Goal: Transaction & Acquisition: Book appointment/travel/reservation

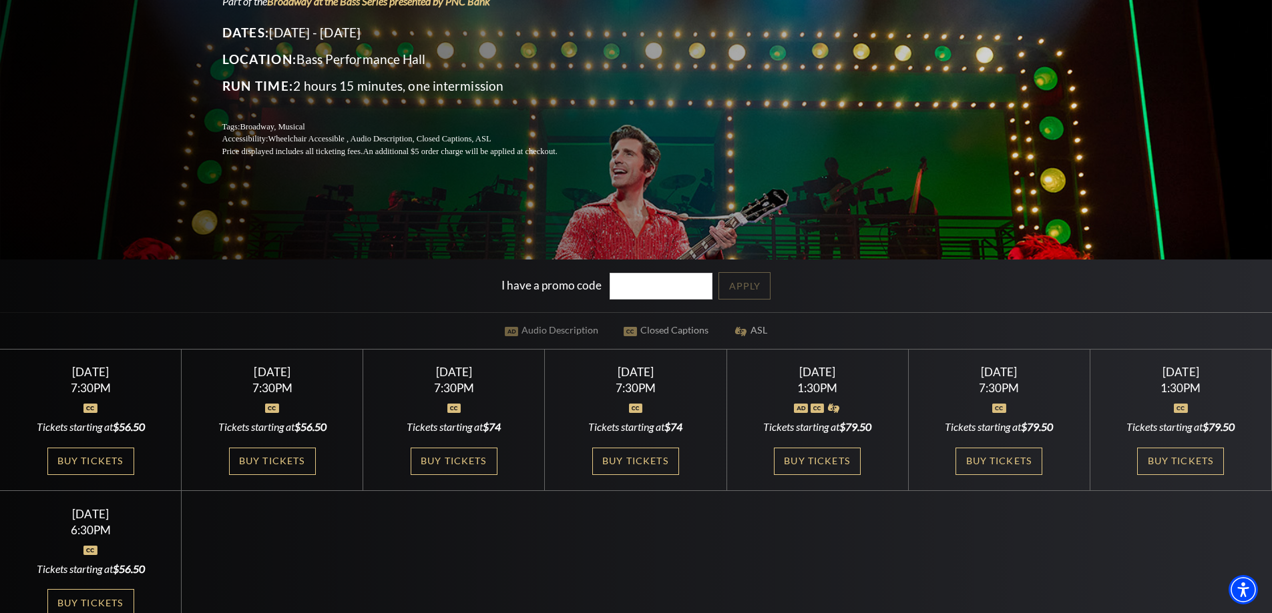
scroll to position [200, 0]
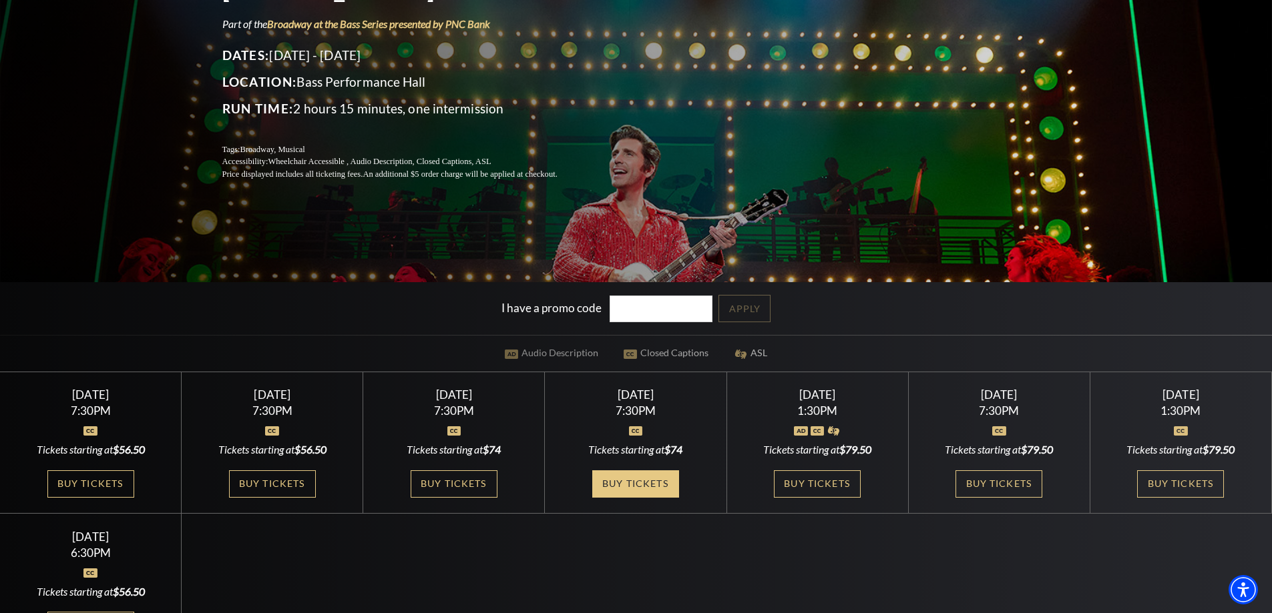
click at [653, 484] on link "Buy Tickets" at bounding box center [635, 484] width 87 height 27
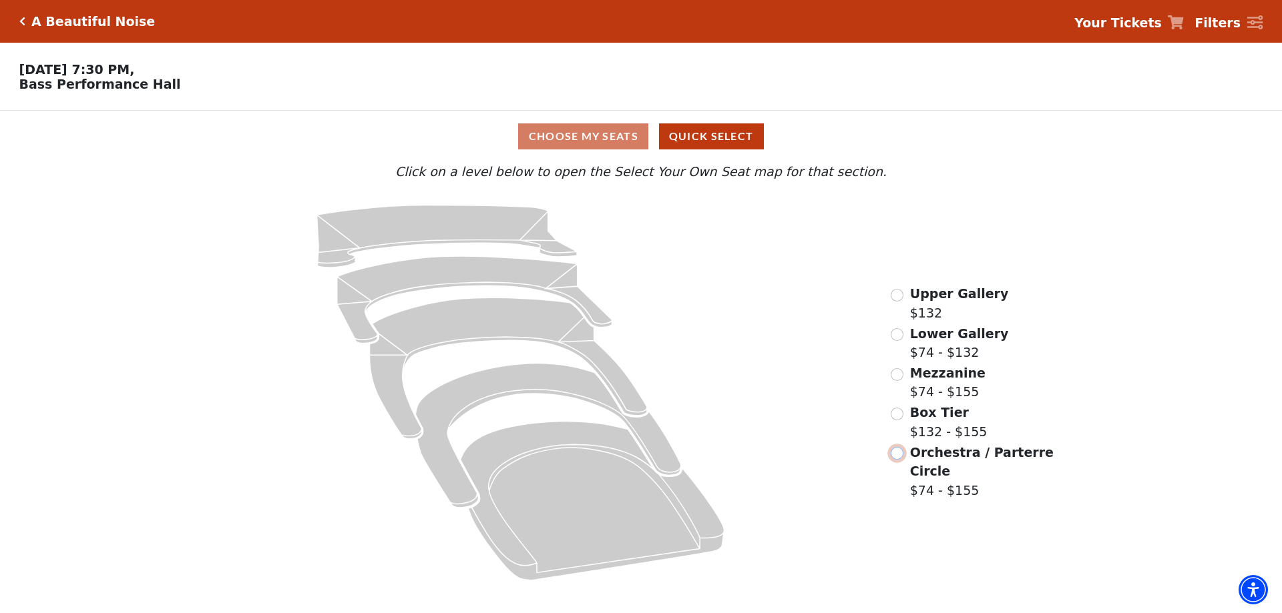
click at [898, 454] on input "Orchestra / Parterre Circle$74 - $155\a" at bounding box center [896, 453] width 13 height 13
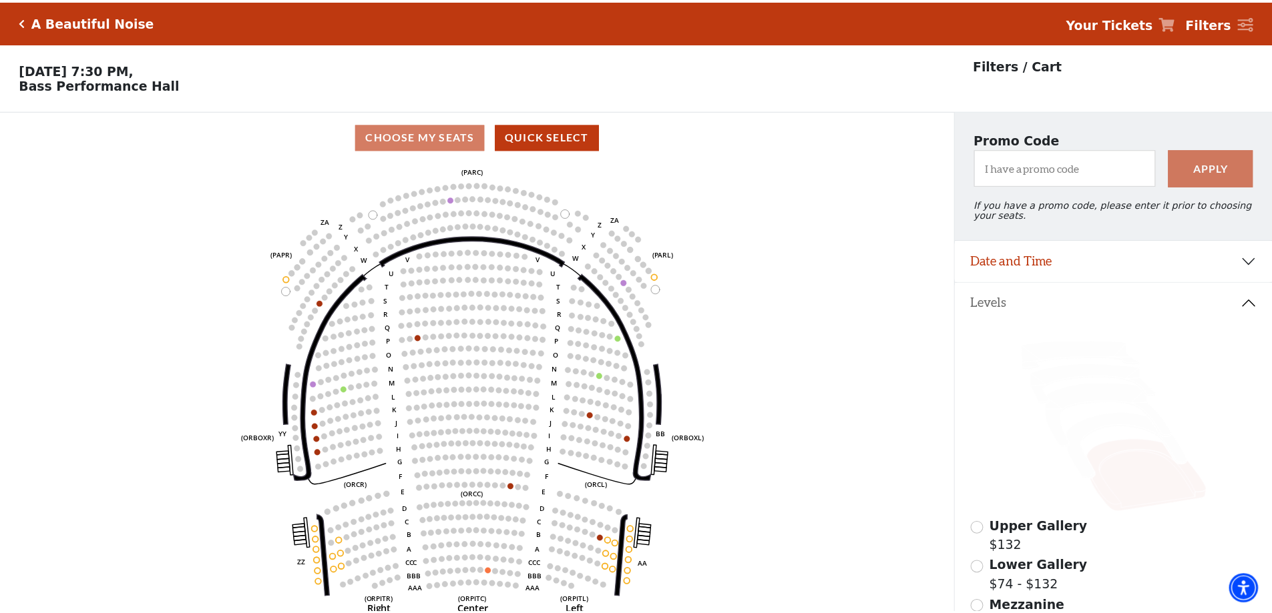
scroll to position [62, 0]
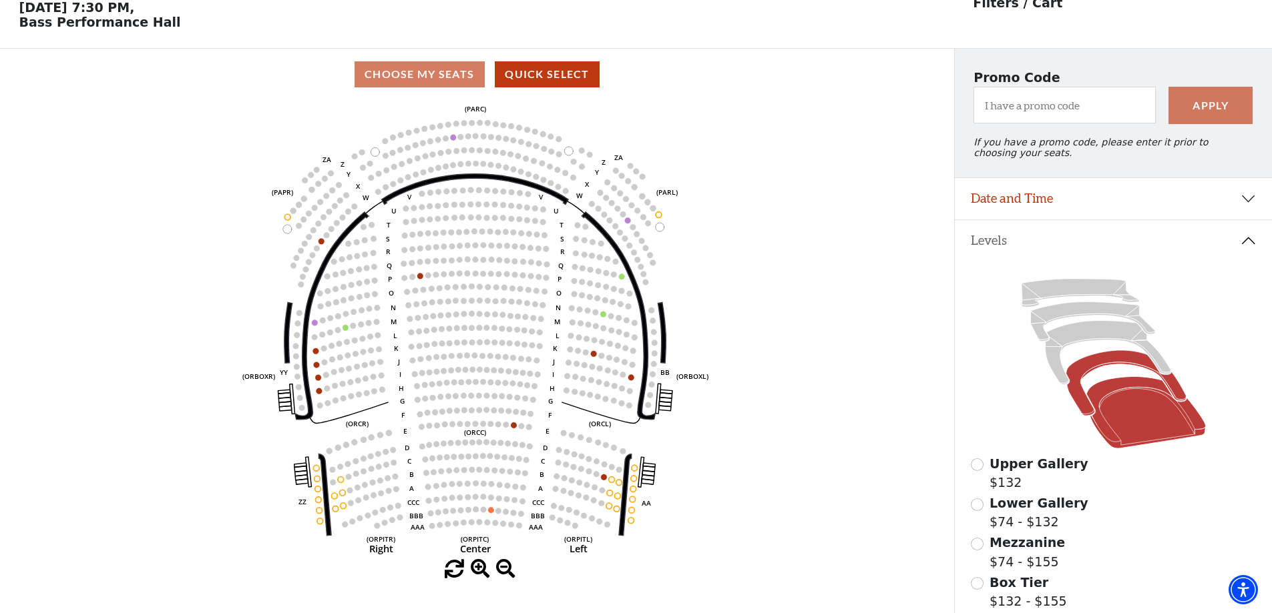
click at [1099, 363] on icon at bounding box center [1125, 383] width 120 height 65
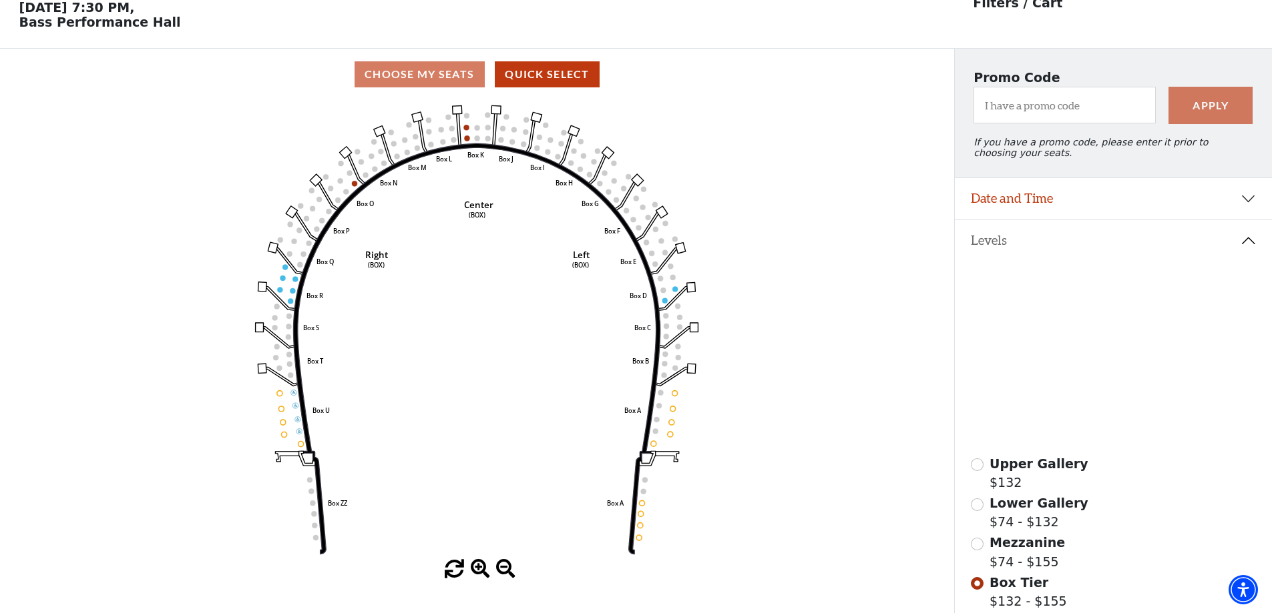
click at [1075, 336] on icon at bounding box center [1107, 353] width 125 height 64
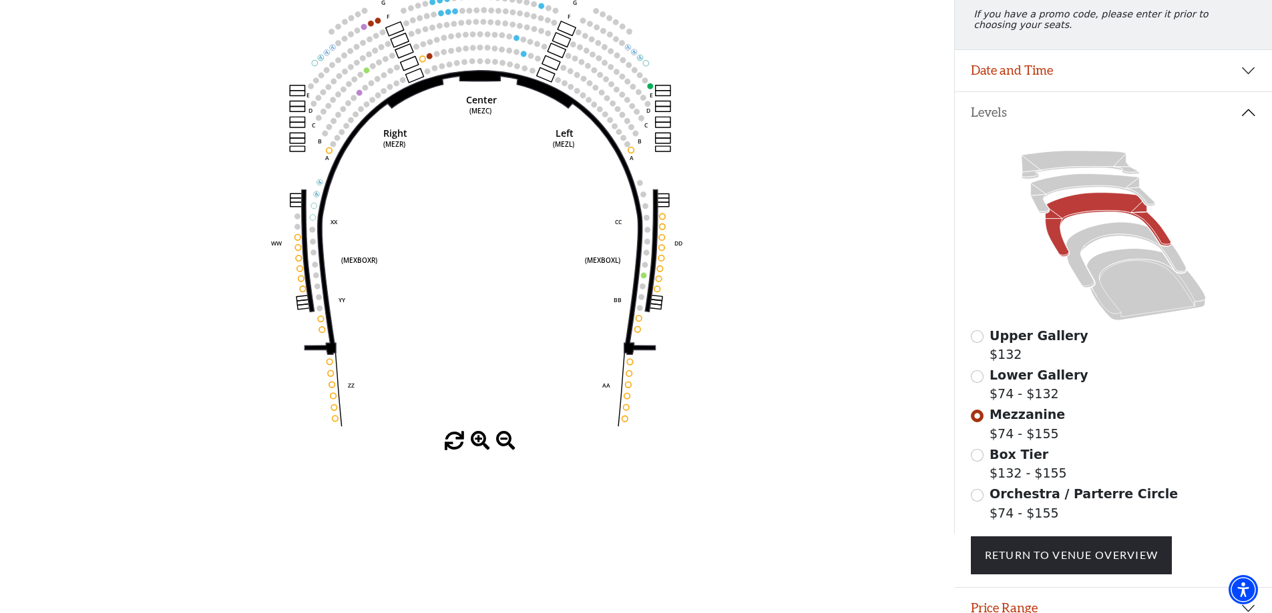
scroll to position [123, 0]
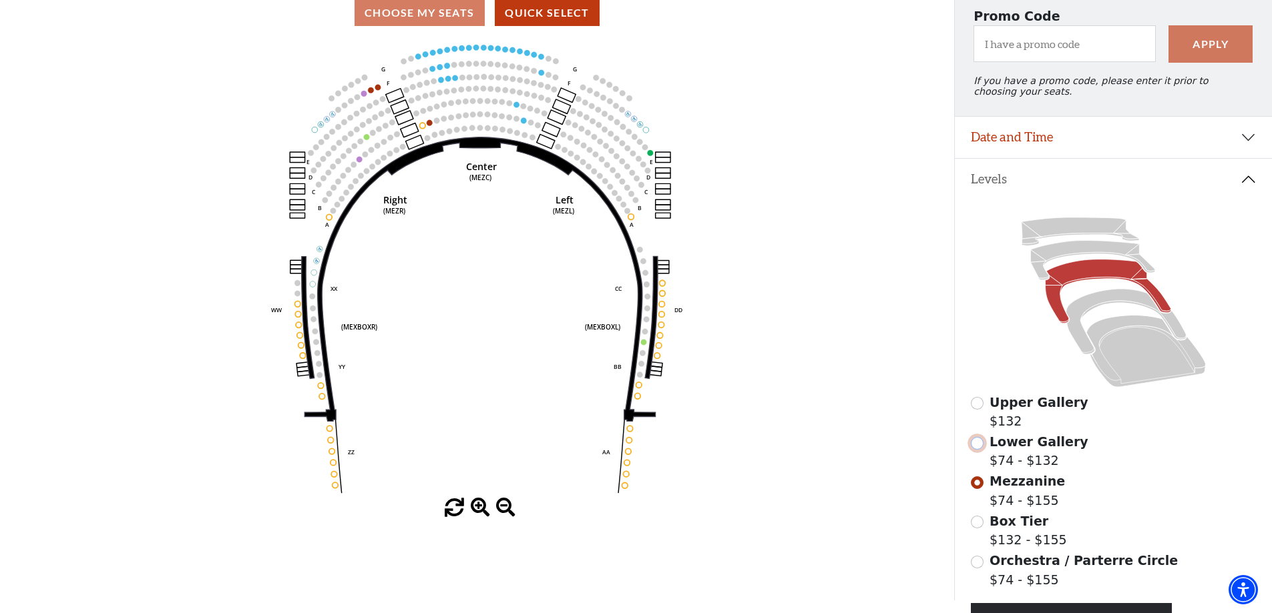
click at [978, 450] on input "Lower Gallery$74 - $132\a" at bounding box center [977, 443] width 13 height 13
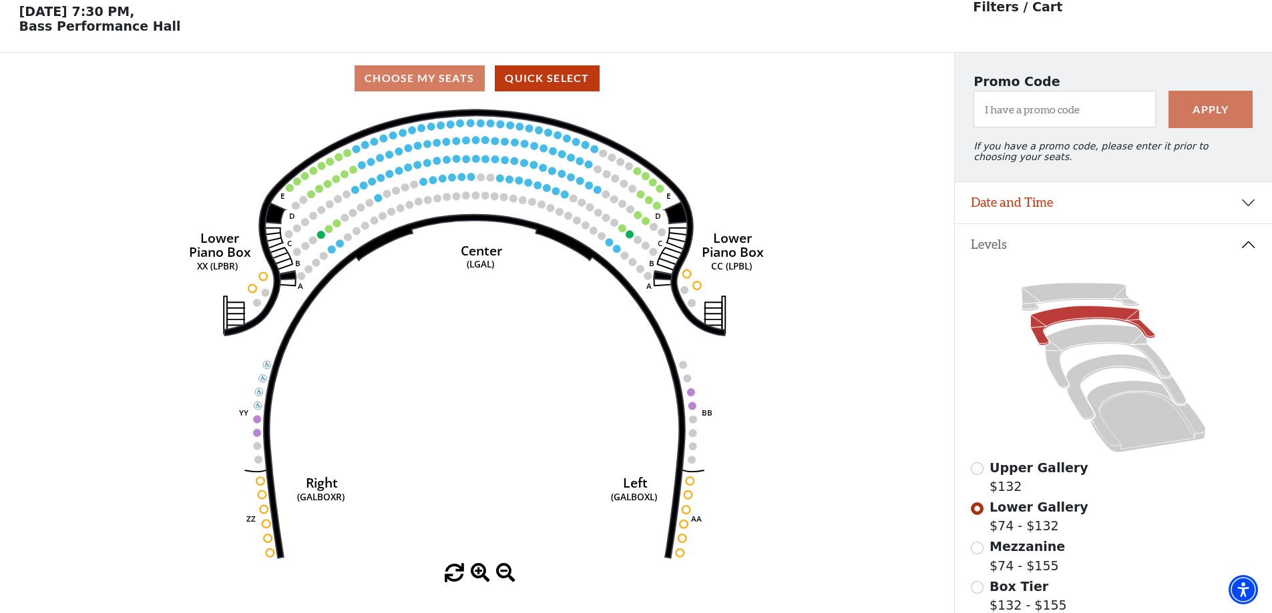
scroll to position [62, 0]
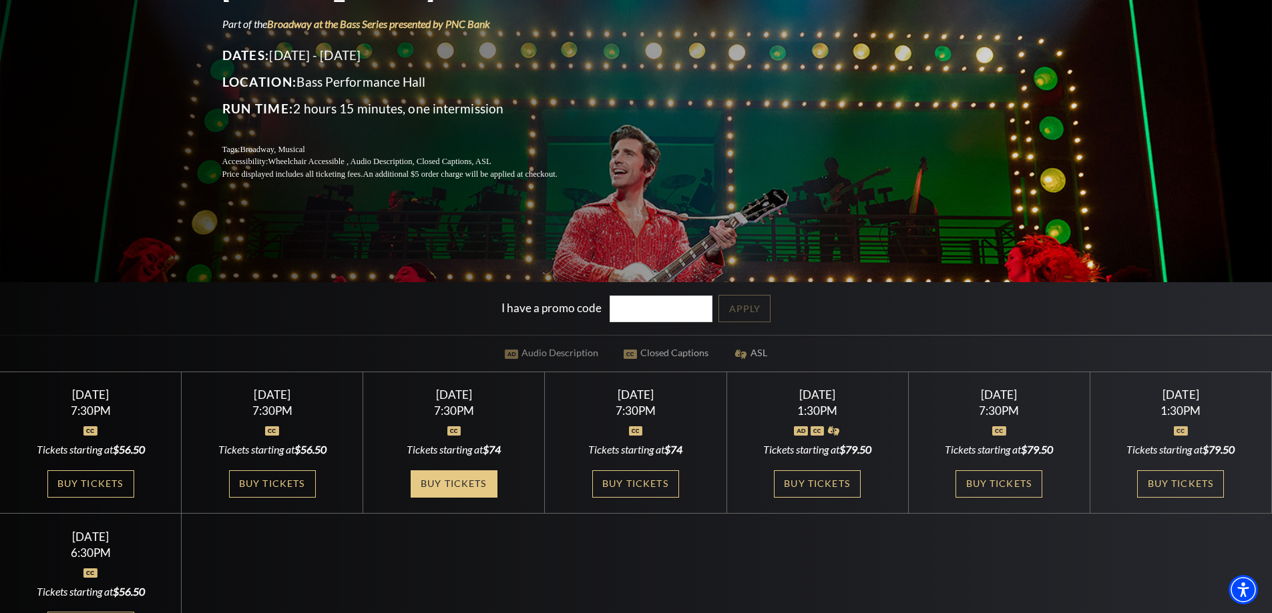
click at [457, 486] on link "Buy Tickets" at bounding box center [454, 484] width 87 height 27
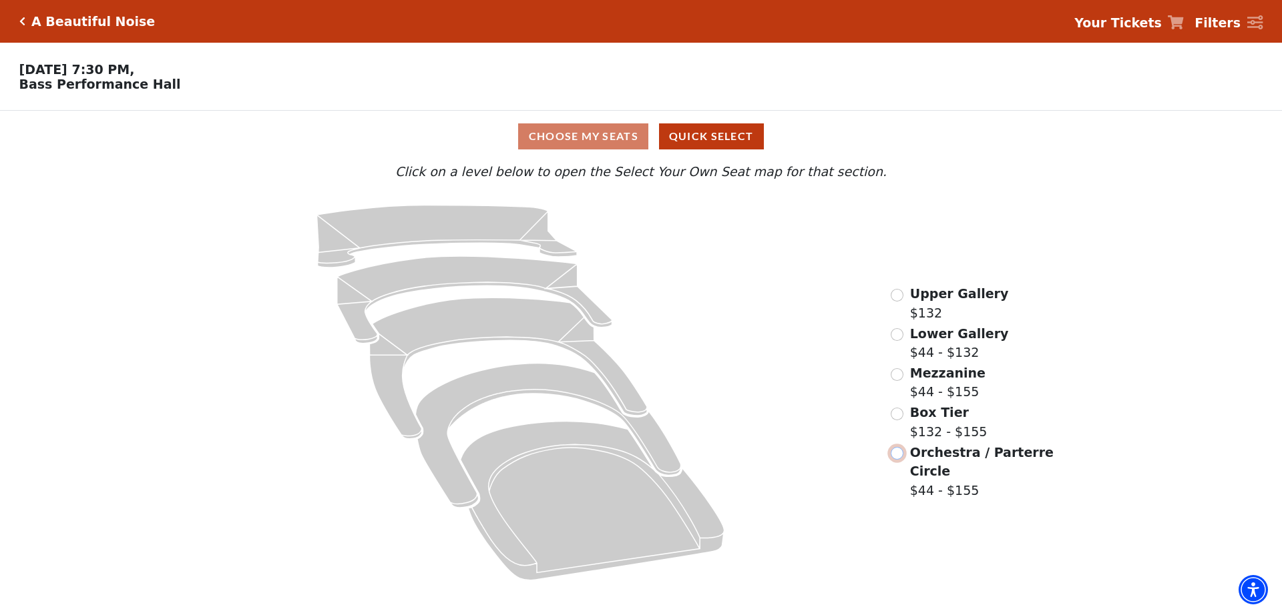
click at [896, 460] on input "Orchestra / Parterre Circle$44 - $155\a" at bounding box center [896, 453] width 13 height 13
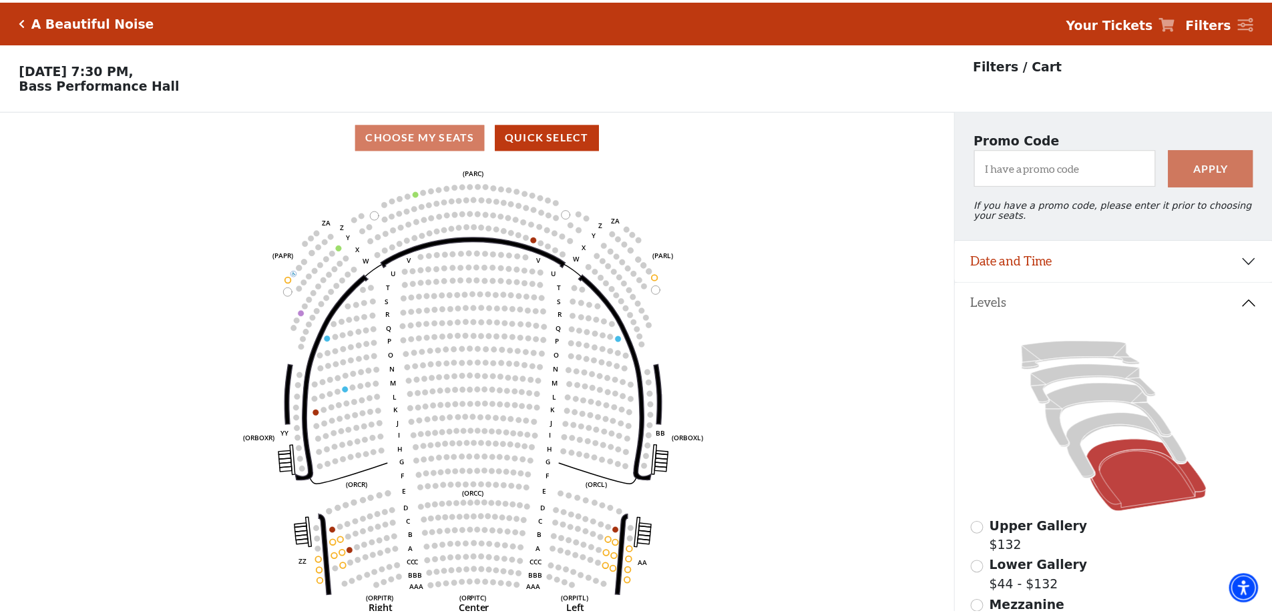
scroll to position [62, 0]
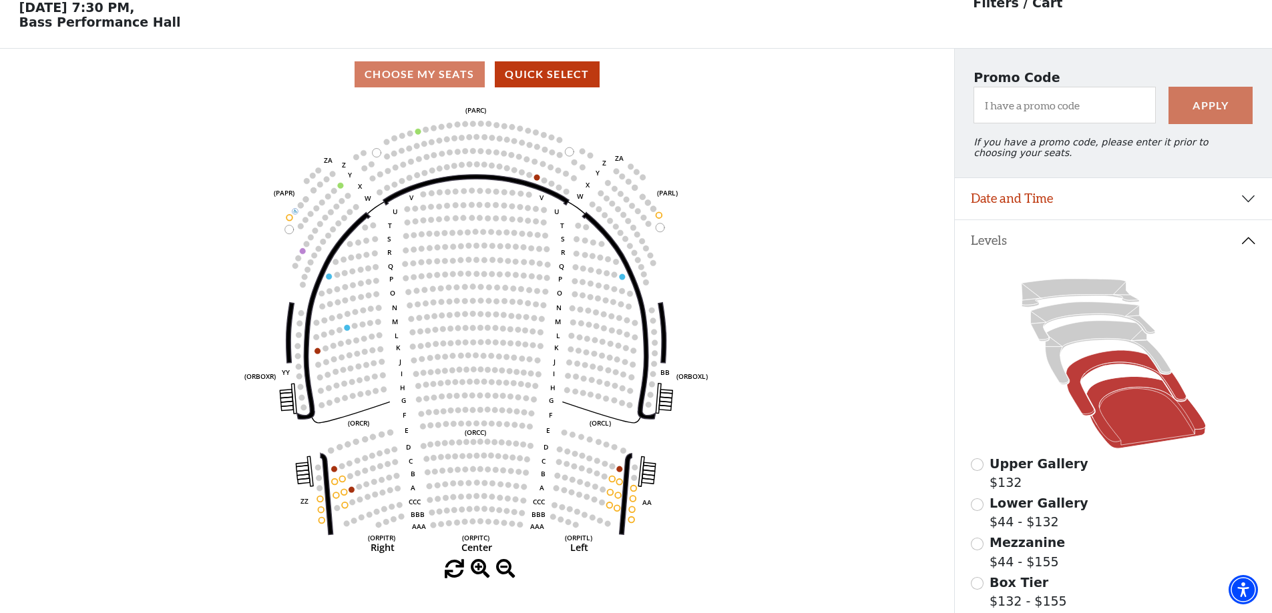
click at [1132, 366] on icon at bounding box center [1125, 383] width 120 height 65
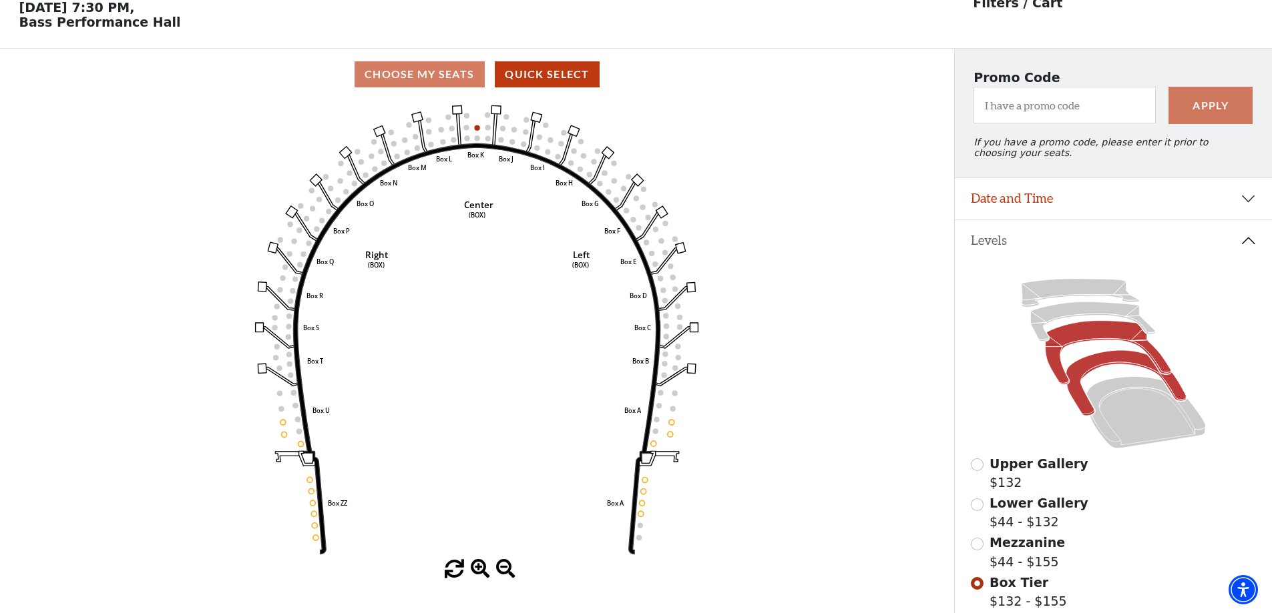
click at [1078, 338] on icon at bounding box center [1107, 353] width 125 height 64
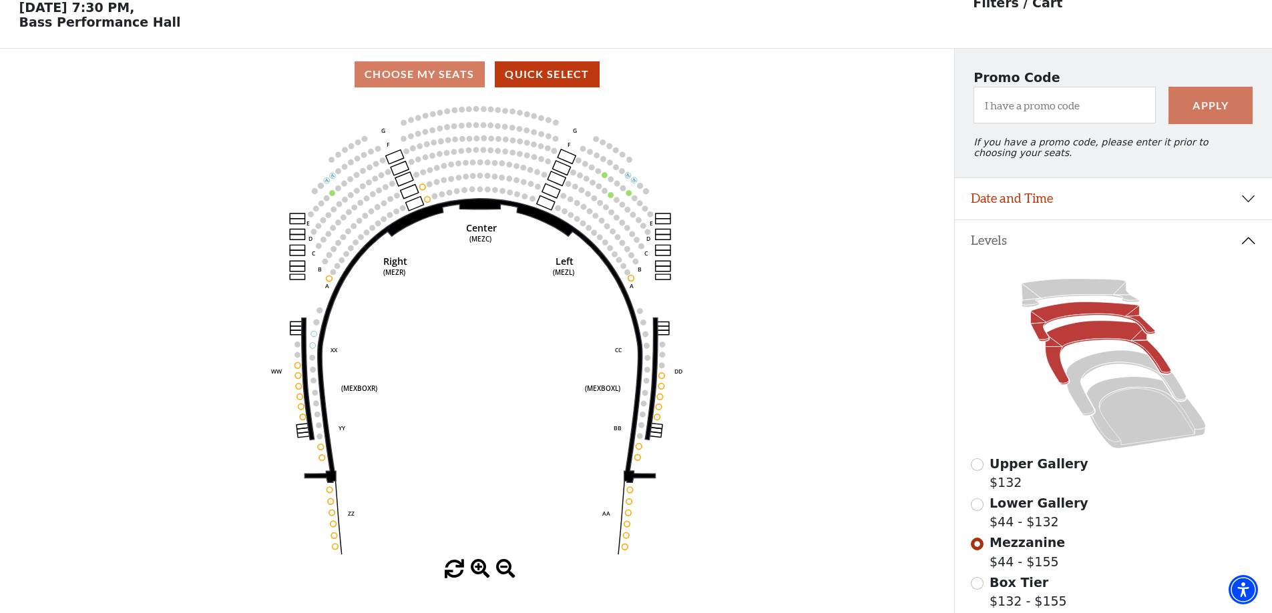
click at [1064, 320] on icon at bounding box center [1092, 321] width 124 height 39
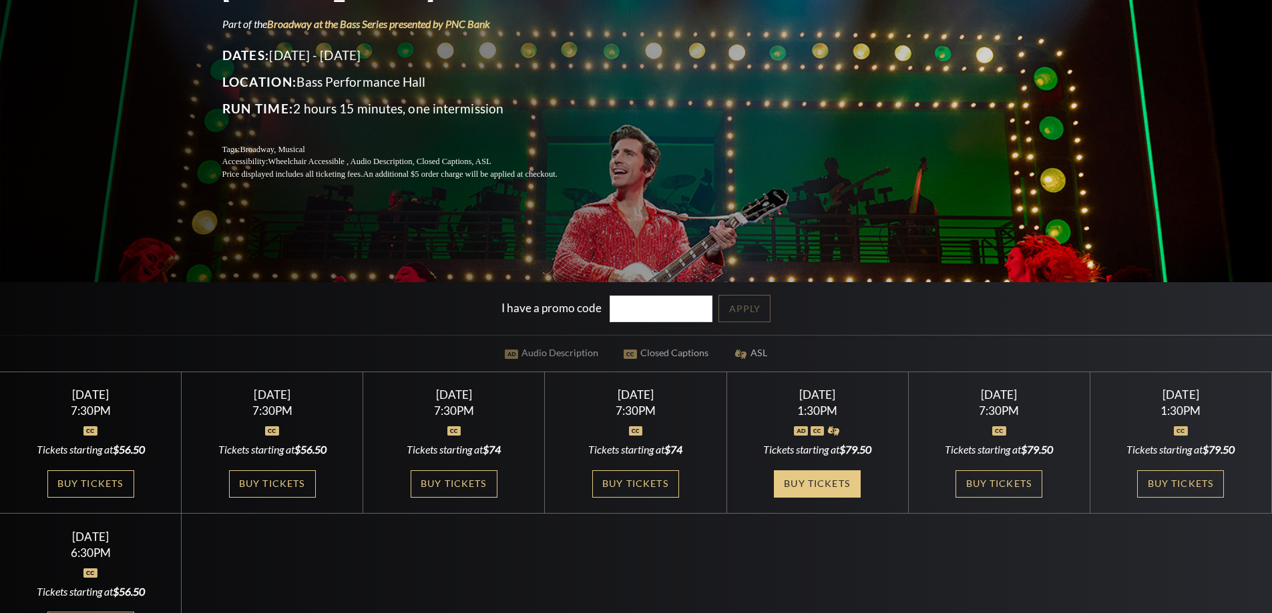
scroll to position [200, 0]
click at [986, 478] on link "Buy Tickets" at bounding box center [998, 484] width 87 height 27
click at [1194, 483] on link "Buy Tickets" at bounding box center [1180, 484] width 87 height 27
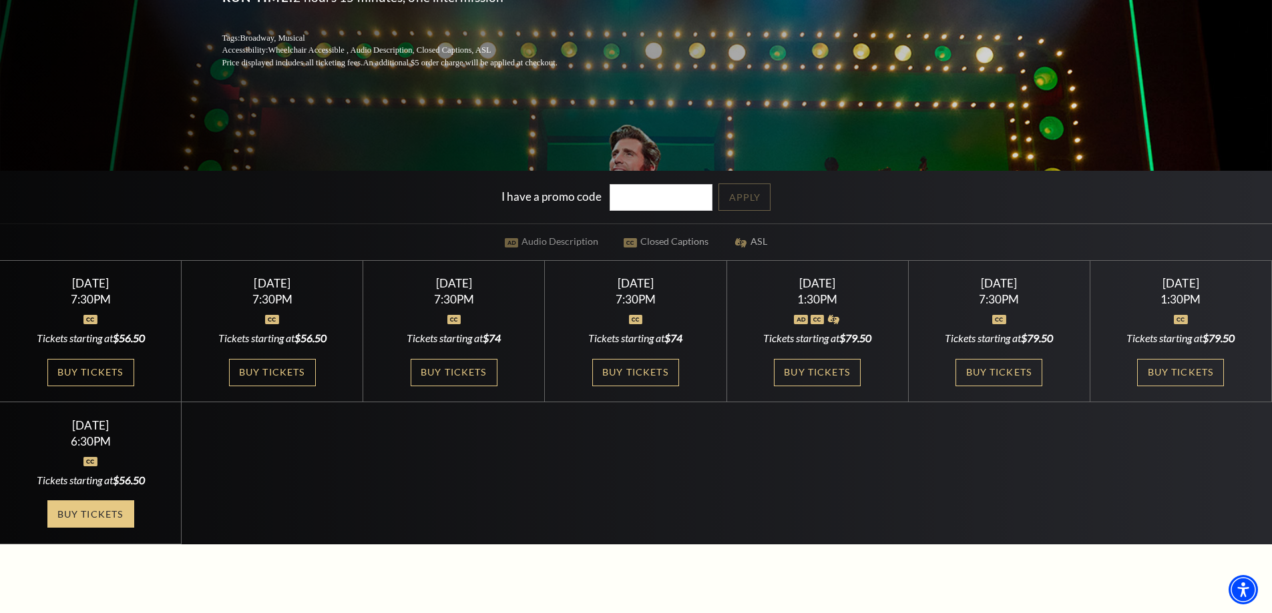
scroll to position [334, 0]
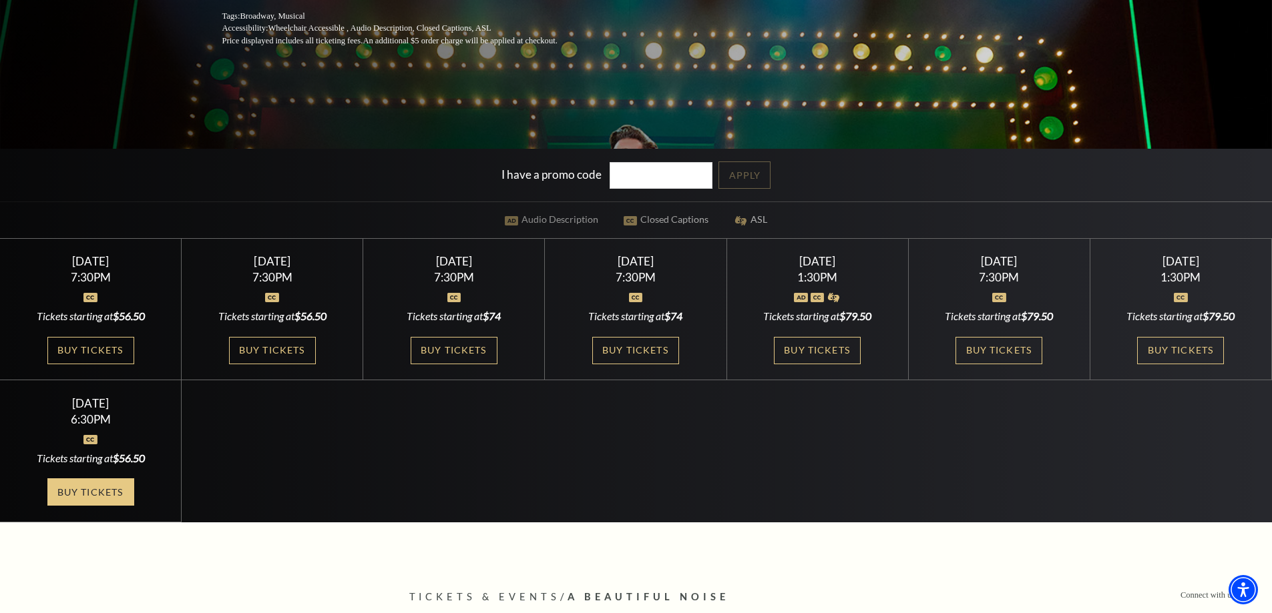
click at [73, 489] on link "Buy Tickets" at bounding box center [90, 492] width 87 height 27
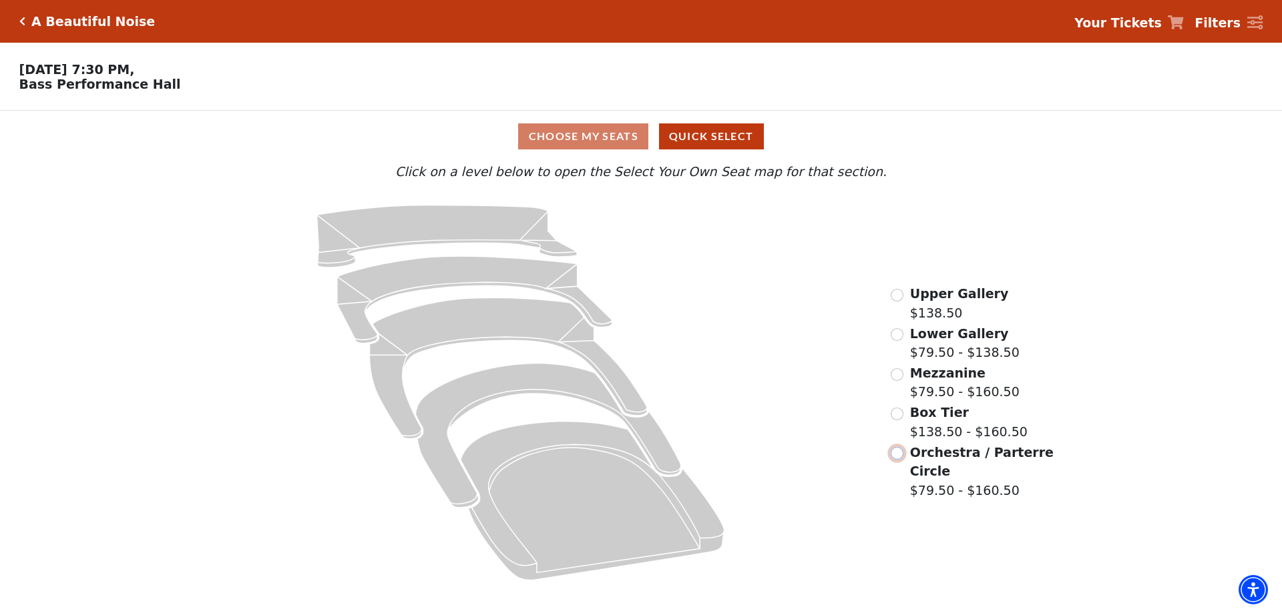
click at [897, 460] on input "Orchestra / Parterre Circle$79.50 - $160.50\a" at bounding box center [896, 453] width 13 height 13
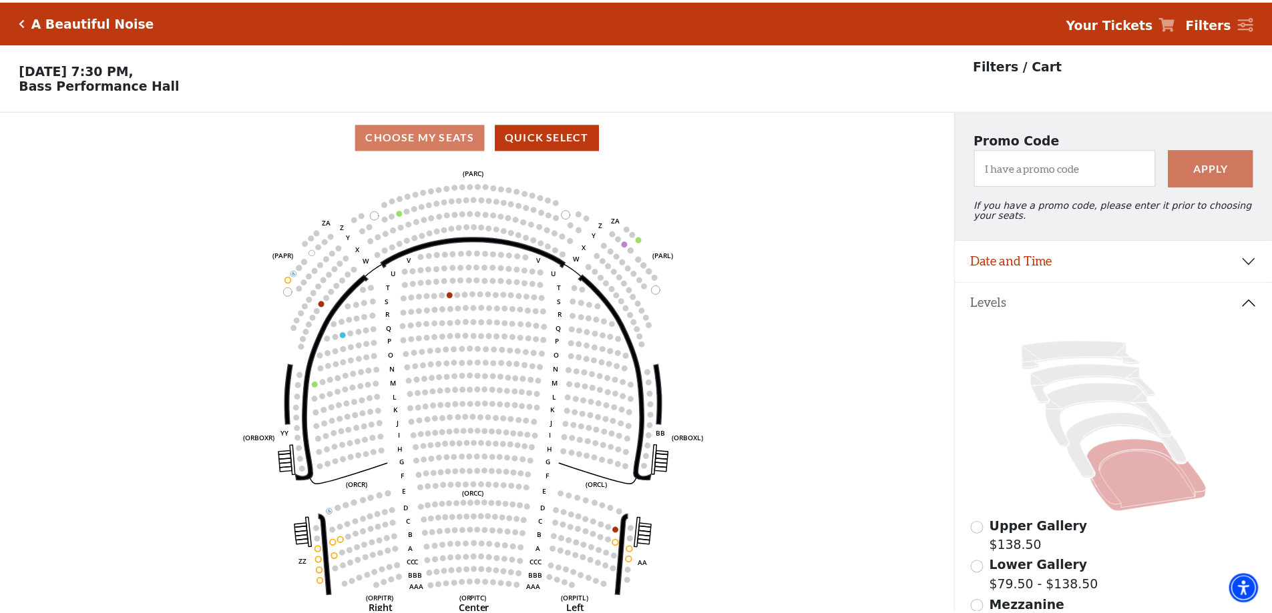
scroll to position [62, 0]
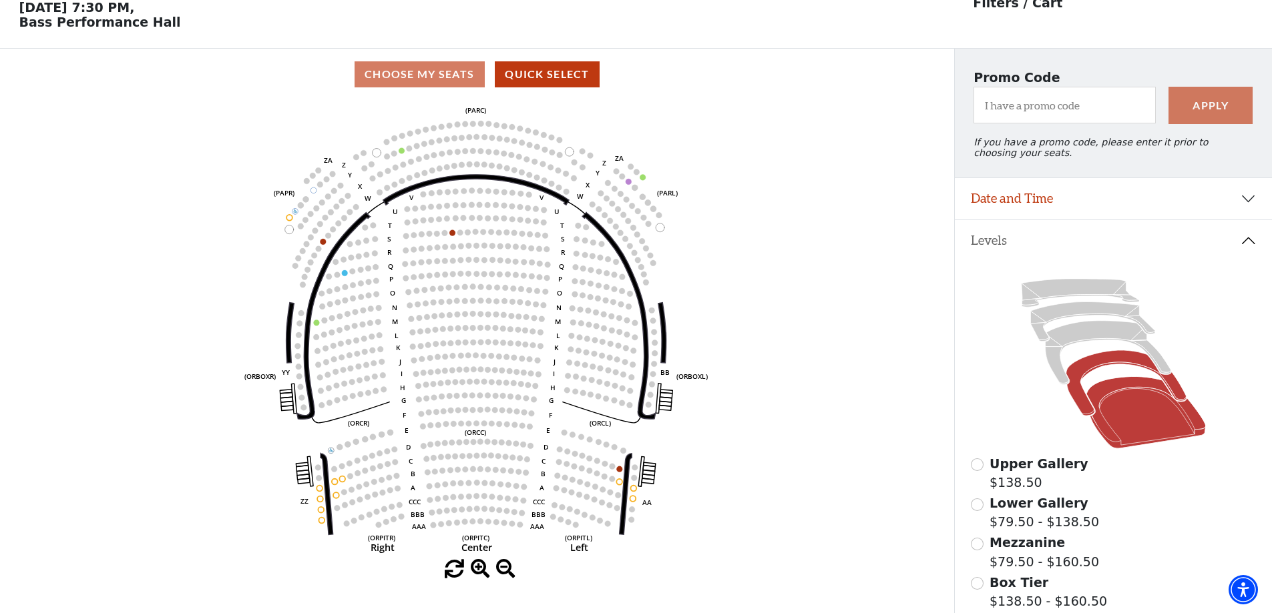
click at [1097, 370] on icon at bounding box center [1125, 383] width 120 height 65
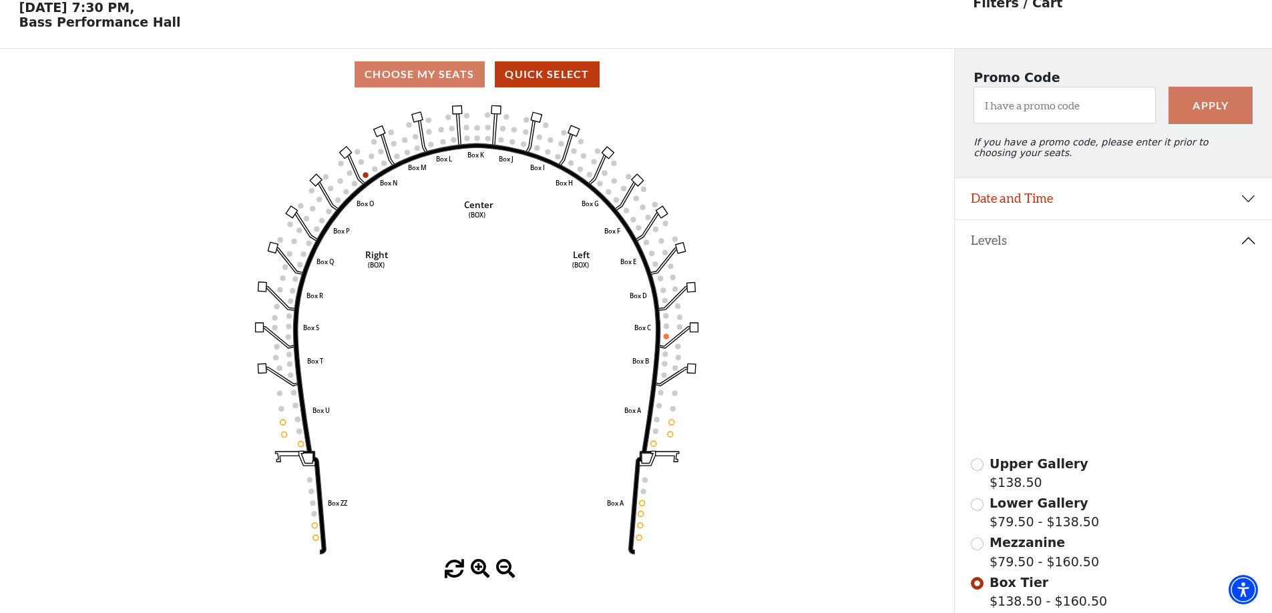
click at [1069, 341] on icon at bounding box center [1107, 353] width 125 height 64
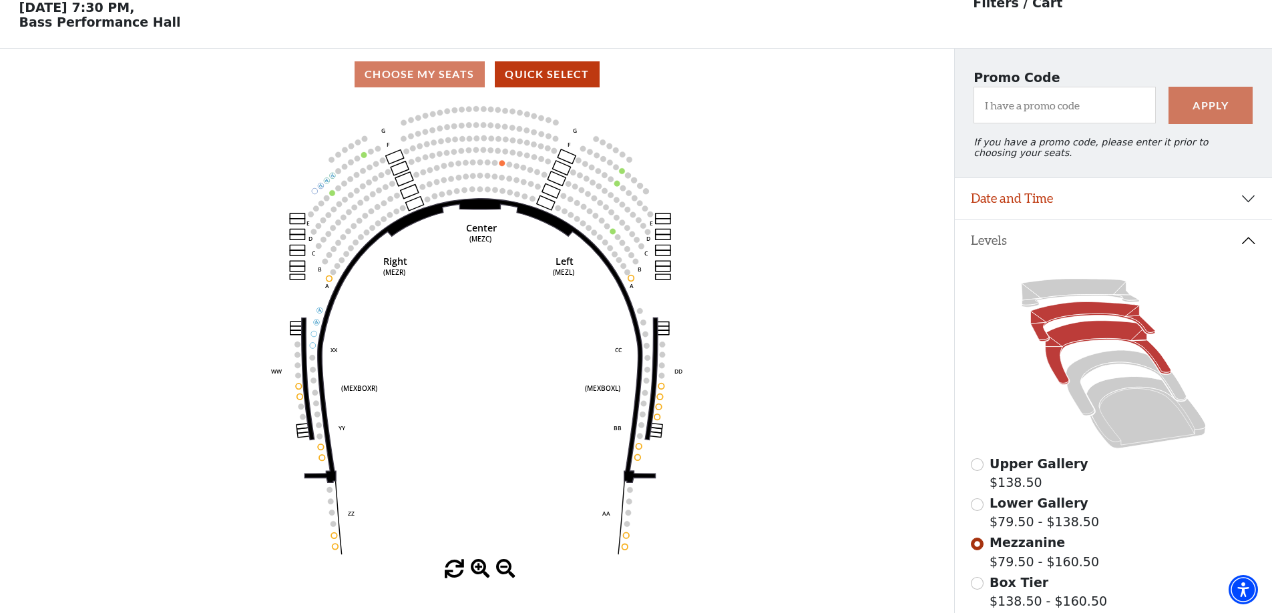
click at [1041, 321] on icon at bounding box center [1092, 321] width 124 height 39
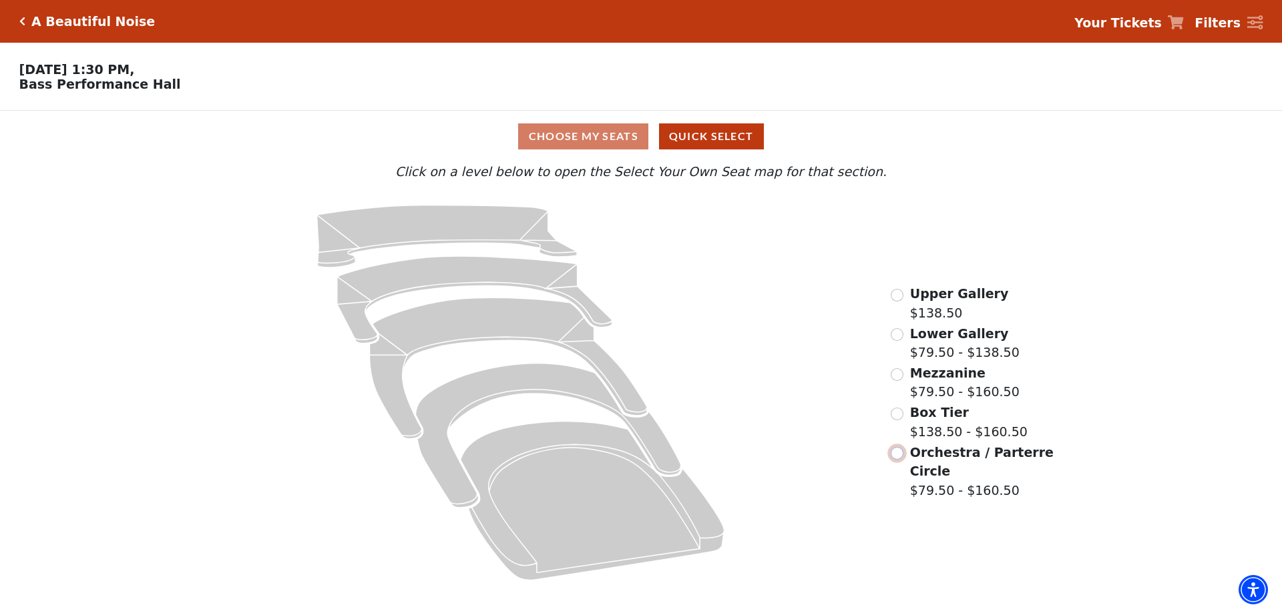
click at [897, 454] on input "Orchestra / Parterre Circle$79.50 - $160.50\a" at bounding box center [896, 453] width 13 height 13
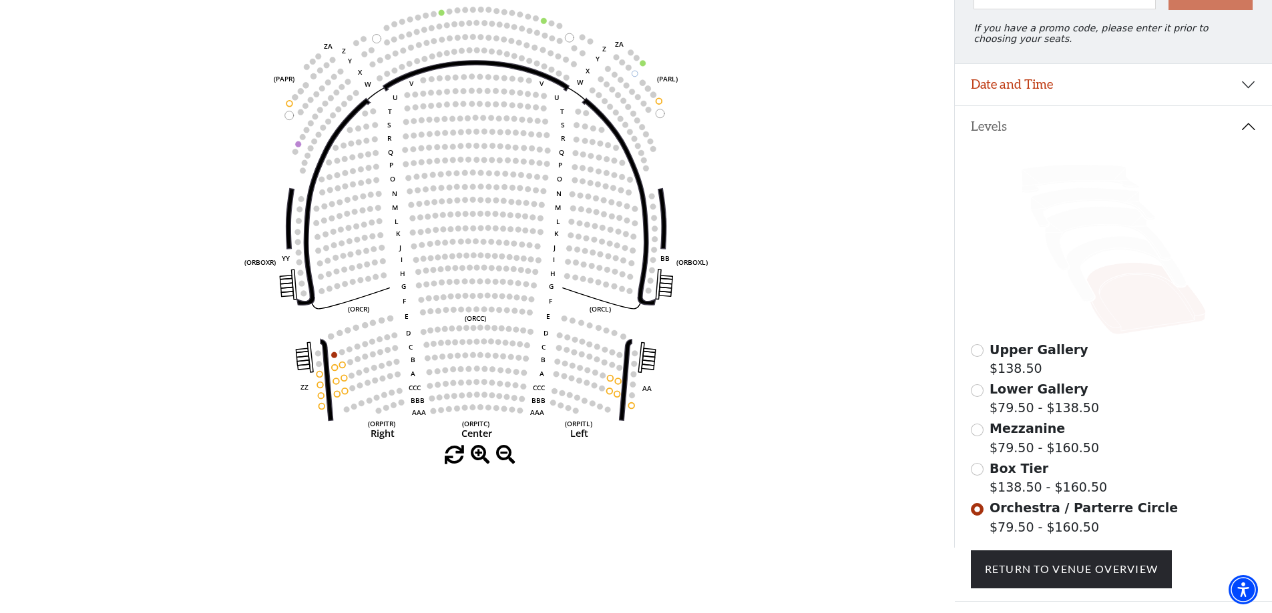
scroll to position [196, 0]
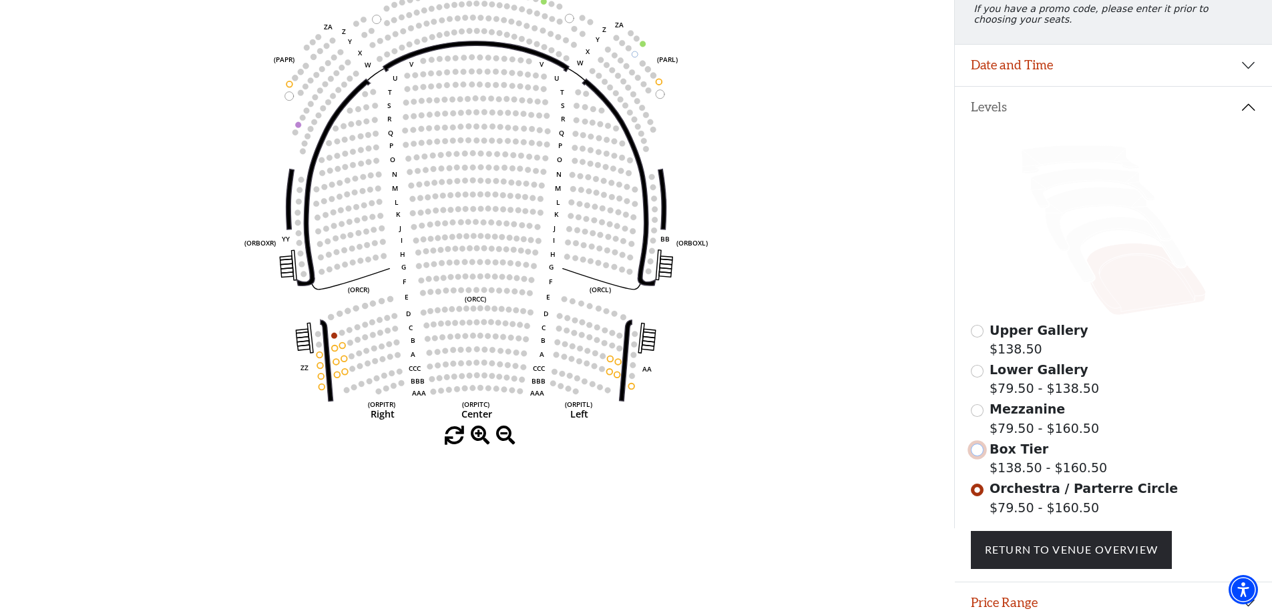
click at [973, 457] on input "Box Tier$138.50 - $160.50\a" at bounding box center [977, 450] width 13 height 13
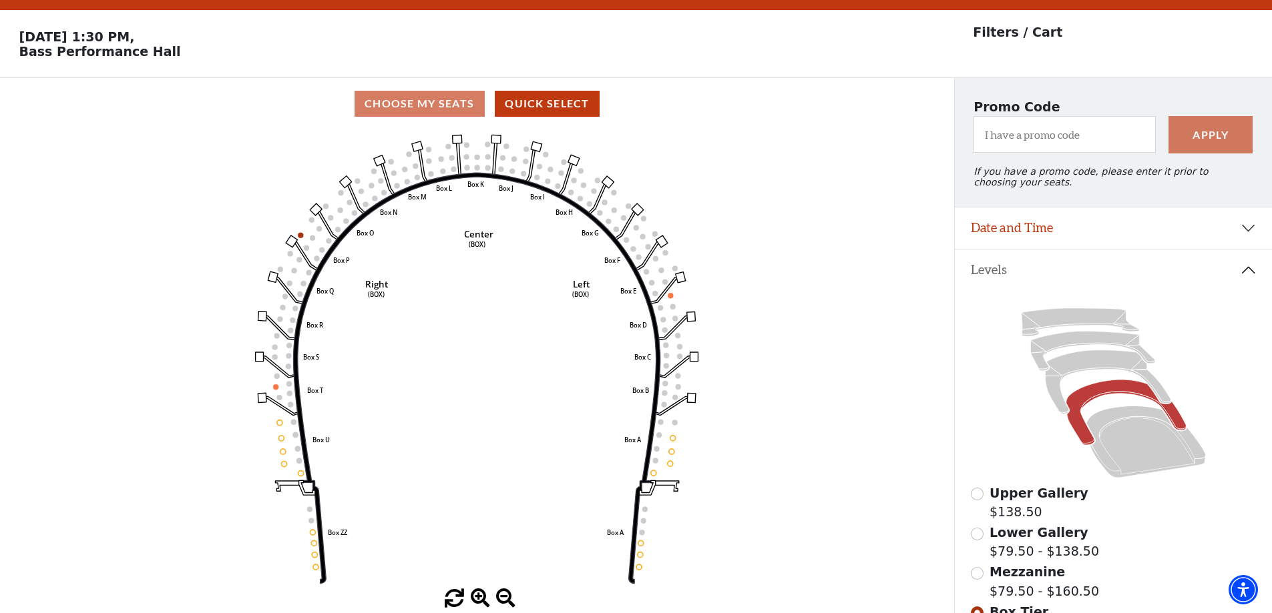
scroll to position [62, 0]
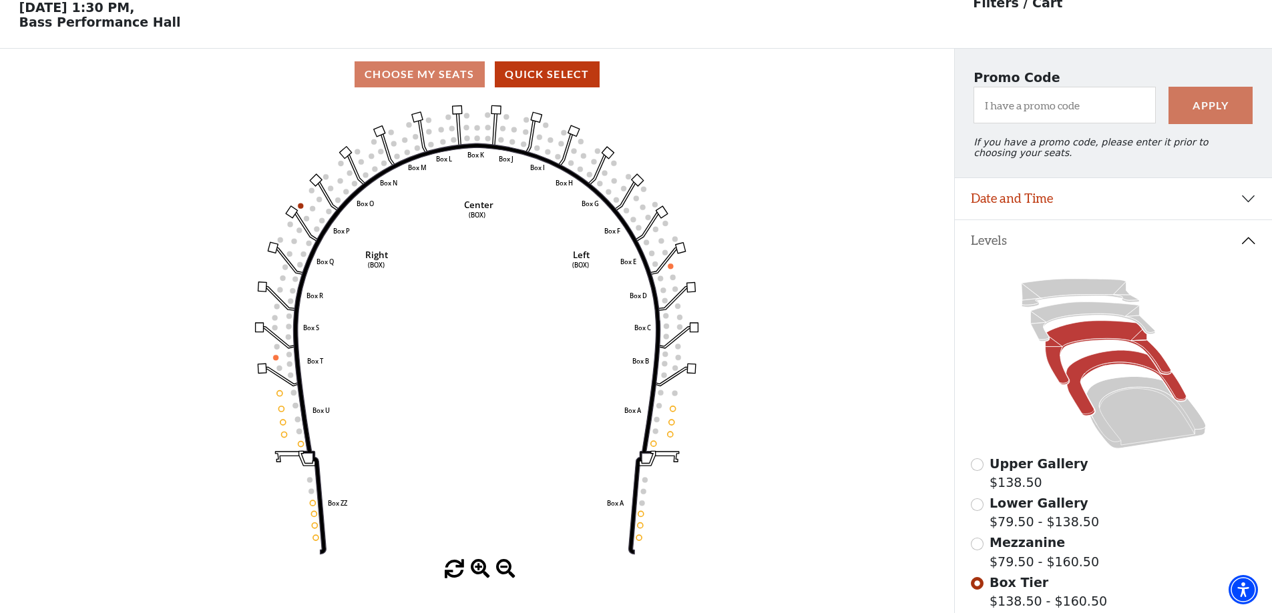
click at [1049, 359] on icon at bounding box center [1107, 353] width 125 height 64
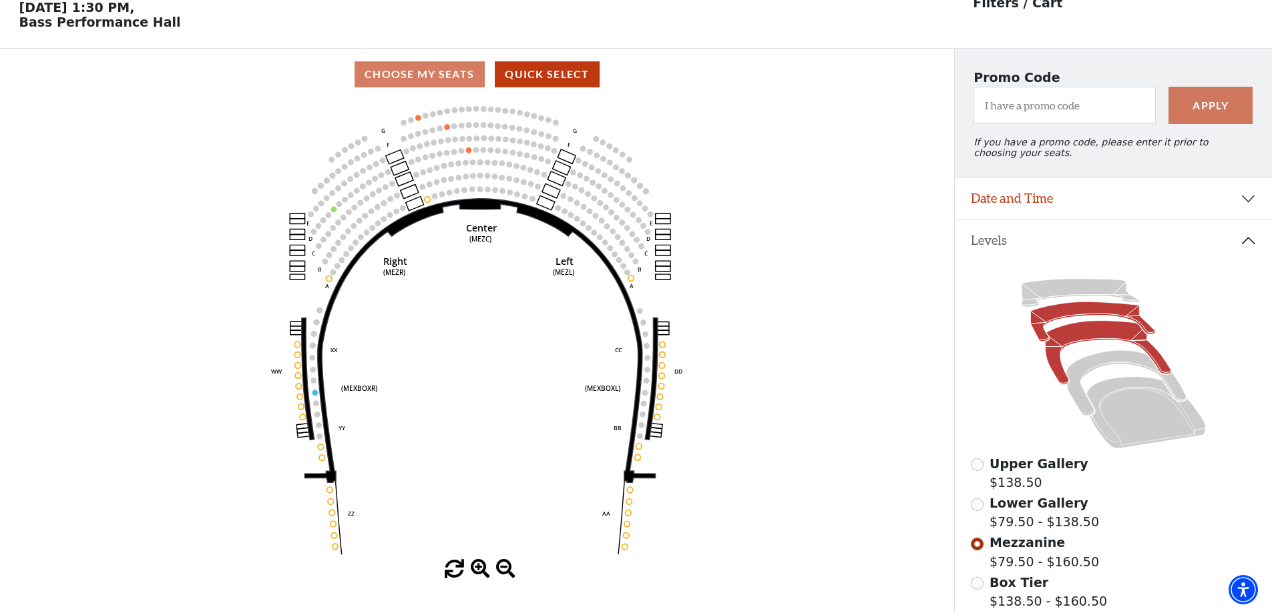
click at [1051, 326] on icon at bounding box center [1092, 321] width 124 height 39
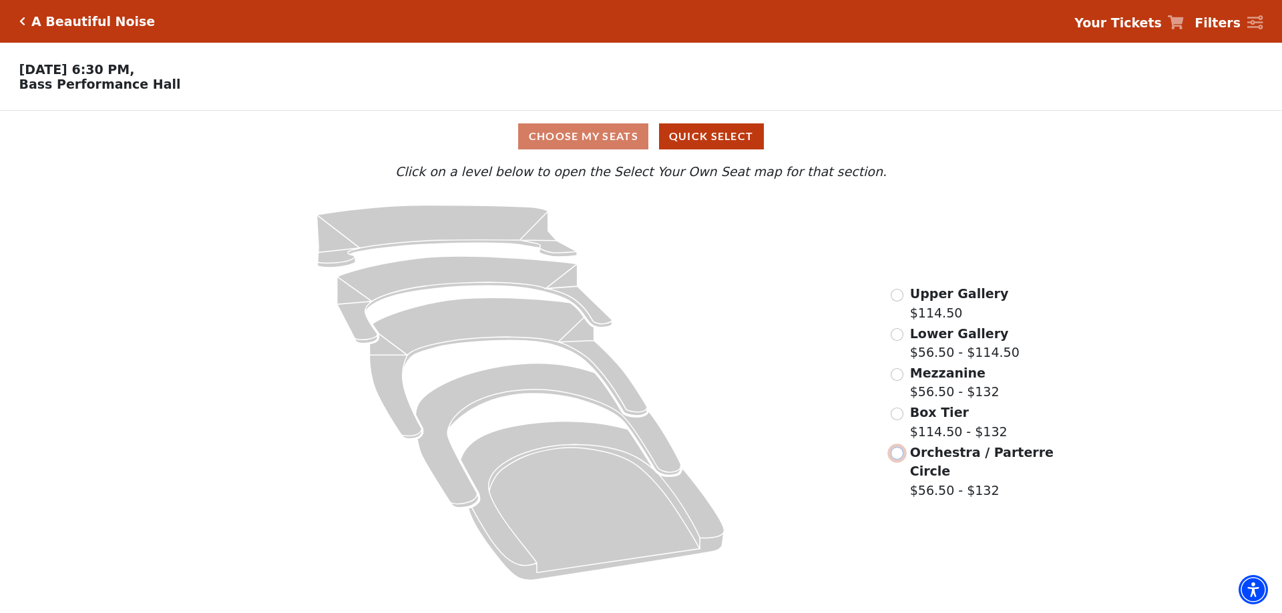
click at [898, 459] on input "Orchestra / Parterre Circle$56.50 - $132\a" at bounding box center [896, 453] width 13 height 13
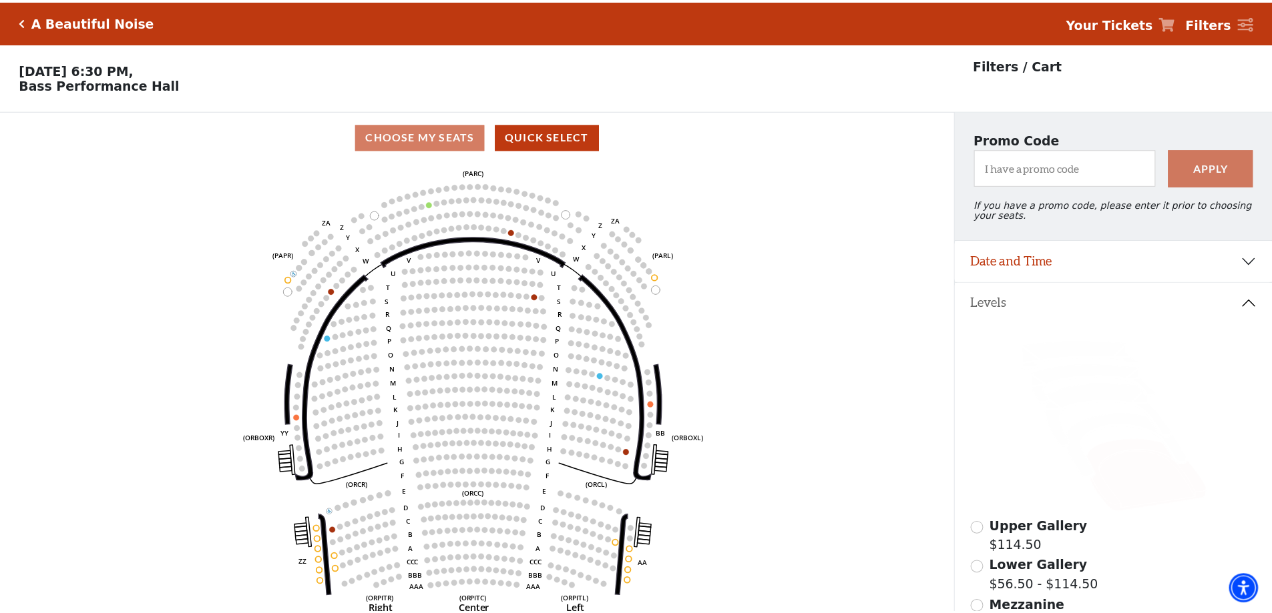
scroll to position [62, 0]
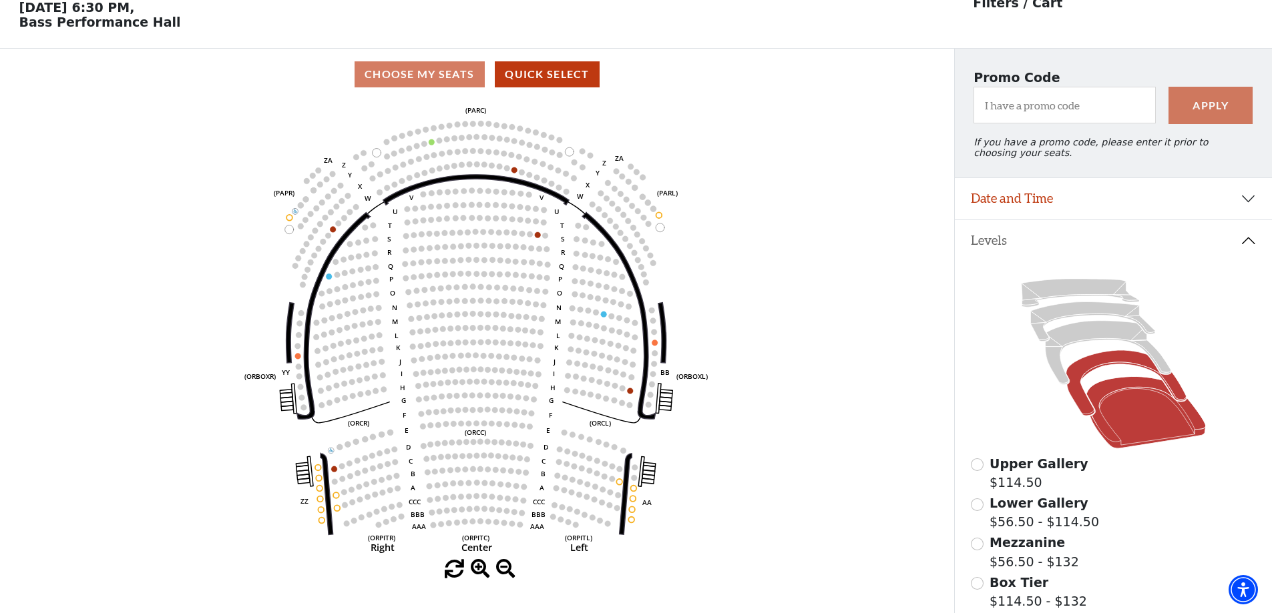
click at [1110, 371] on icon at bounding box center [1125, 383] width 120 height 65
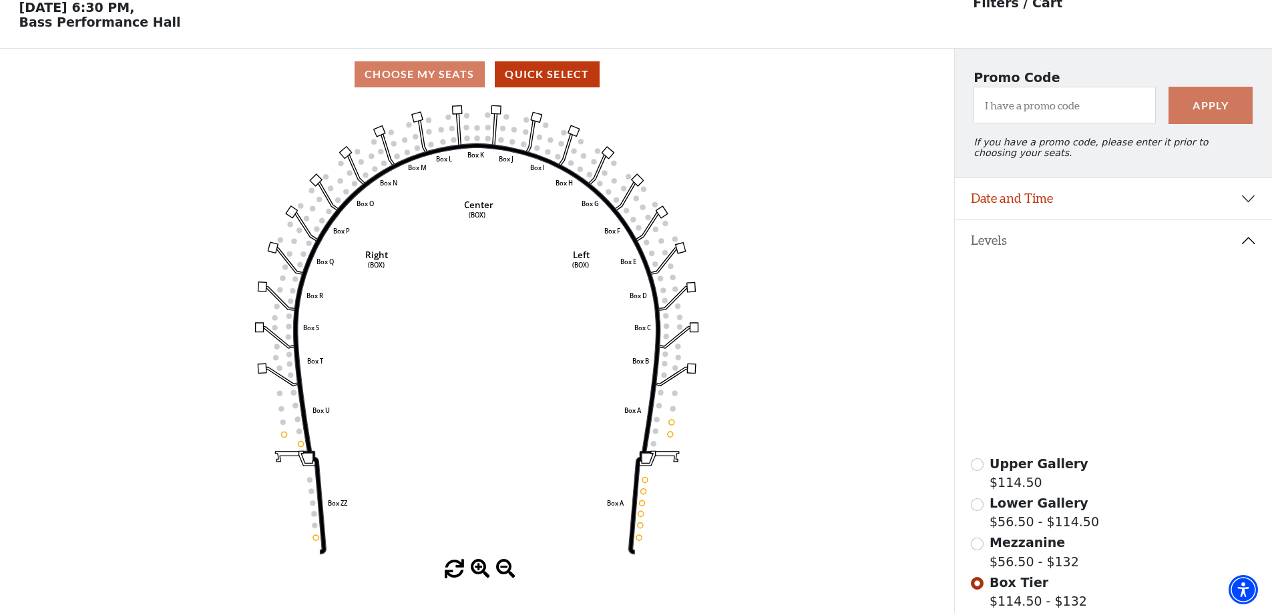
click at [1097, 337] on icon at bounding box center [1107, 353] width 125 height 64
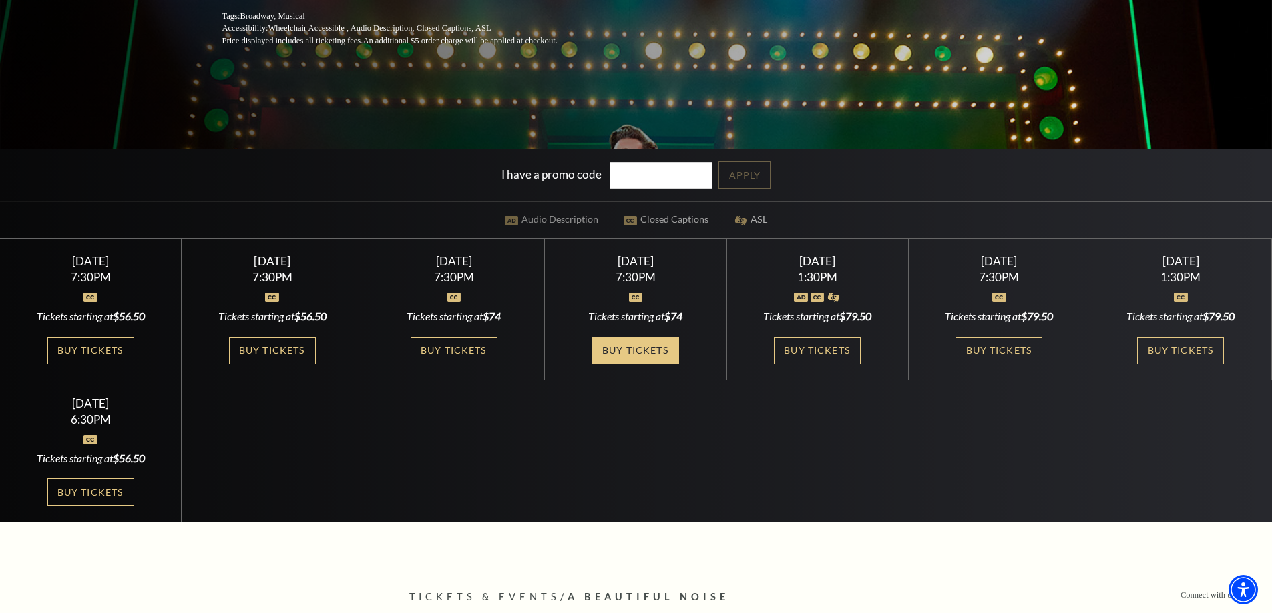
click at [650, 344] on link "Buy Tickets" at bounding box center [635, 350] width 87 height 27
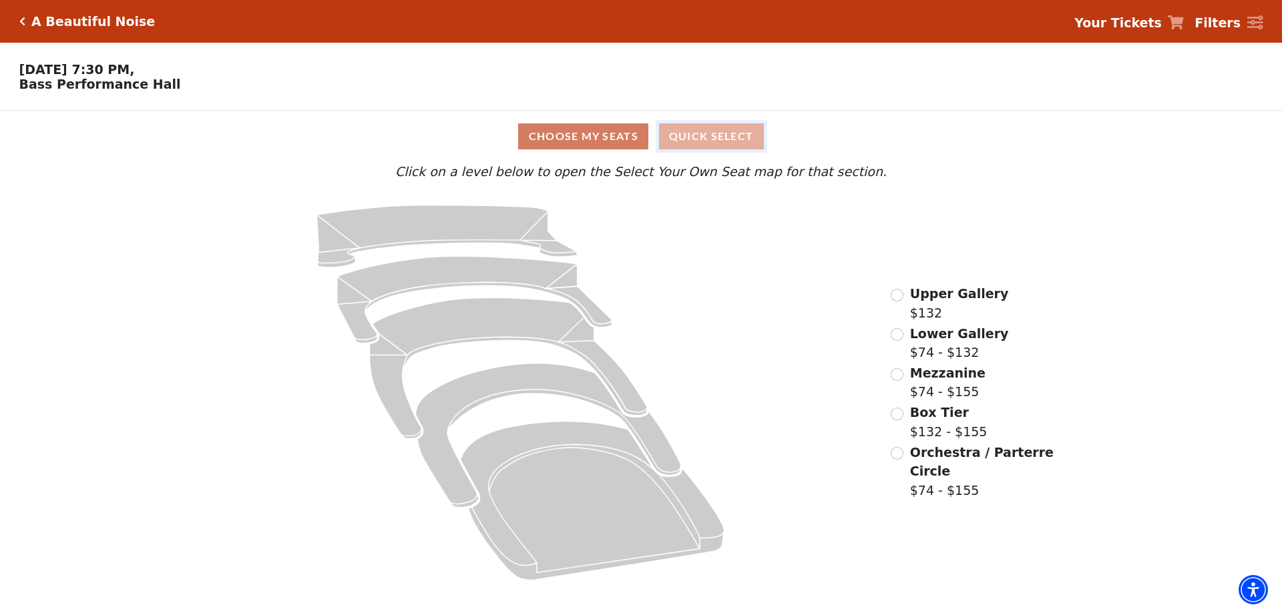
click at [690, 142] on button "Quick Select" at bounding box center [711, 136] width 105 height 26
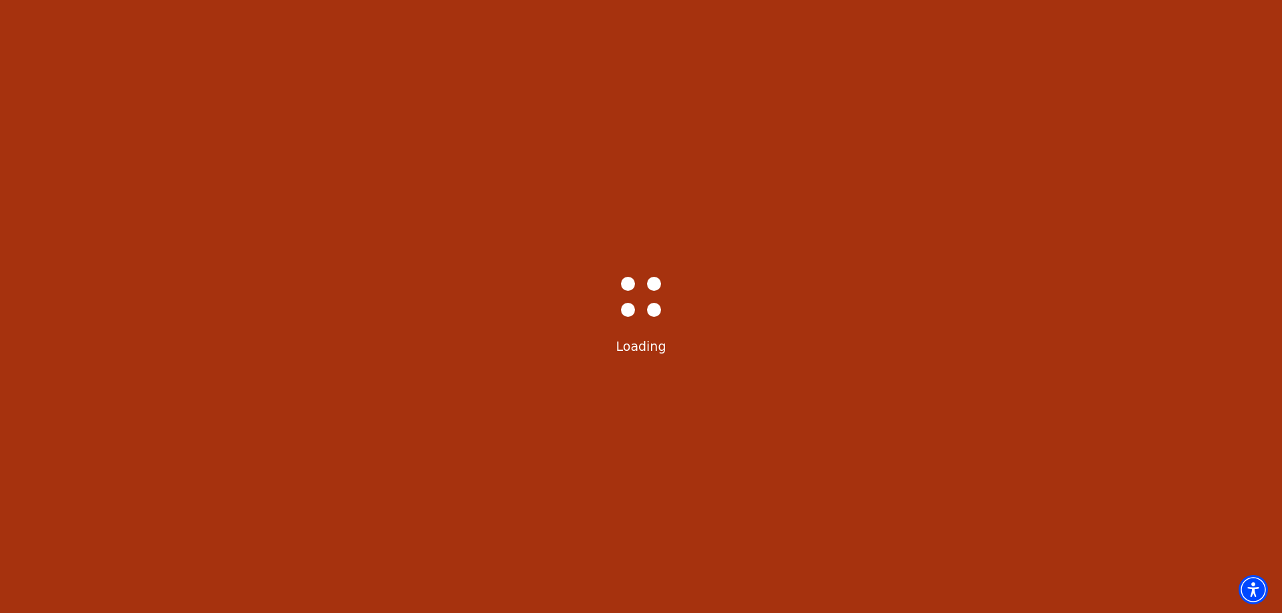
select select "6223"
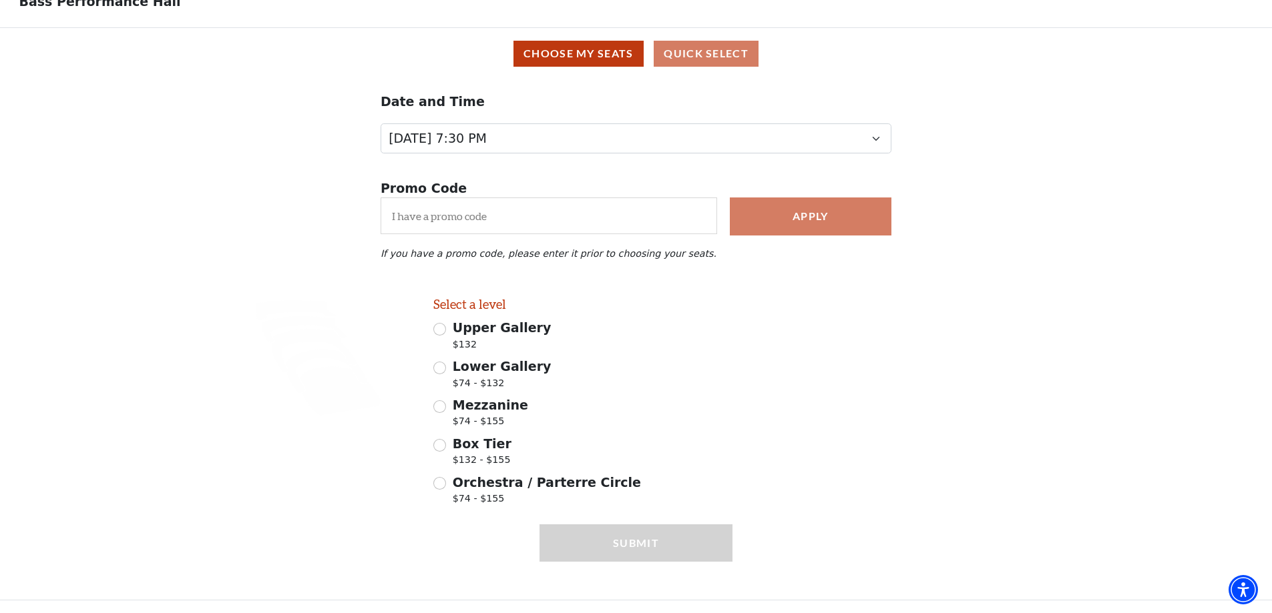
scroll to position [90, 0]
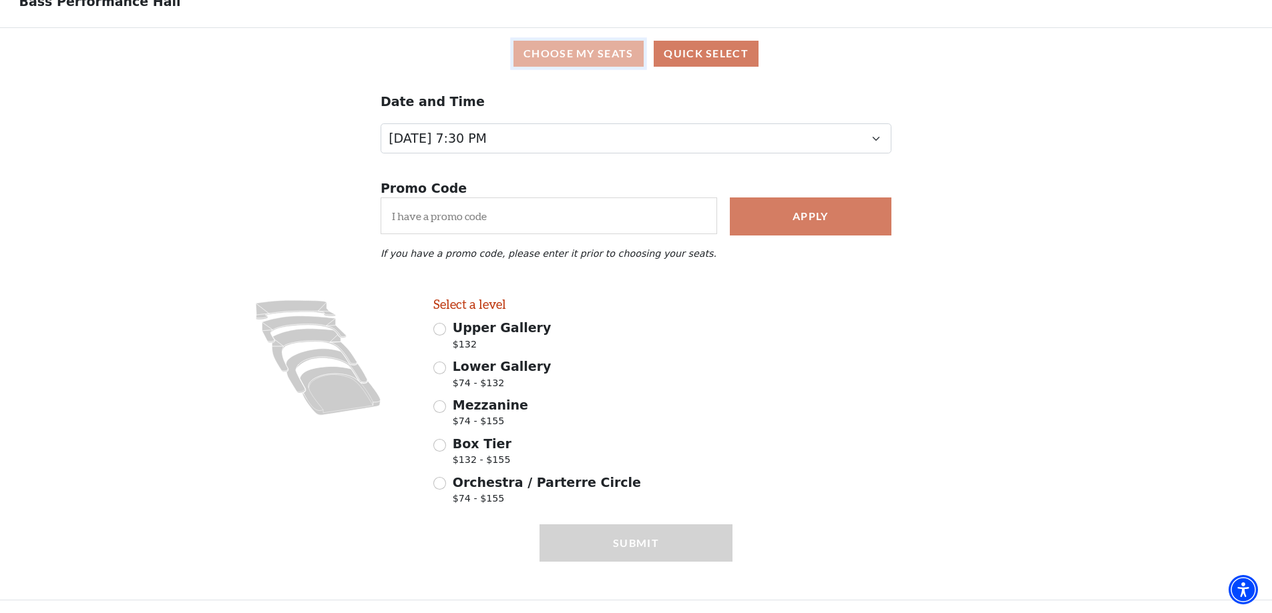
click at [543, 43] on button "Choose My Seats" at bounding box center [578, 54] width 130 height 26
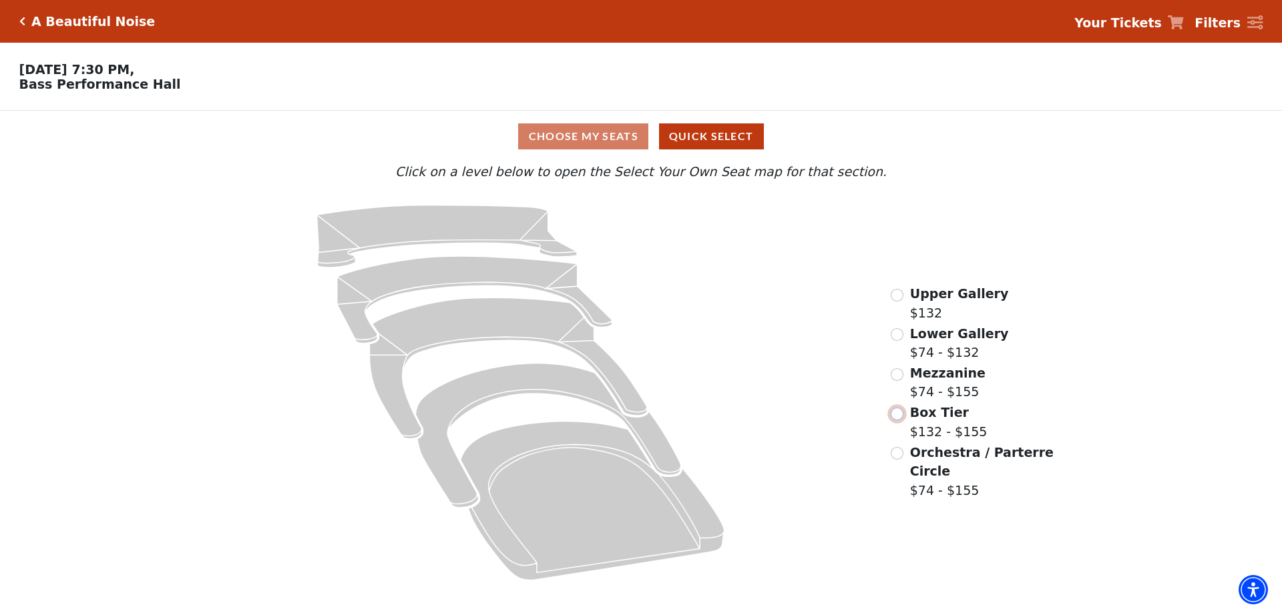
click at [891, 419] on input "Box Tier$132 - $155\a" at bounding box center [896, 414] width 13 height 13
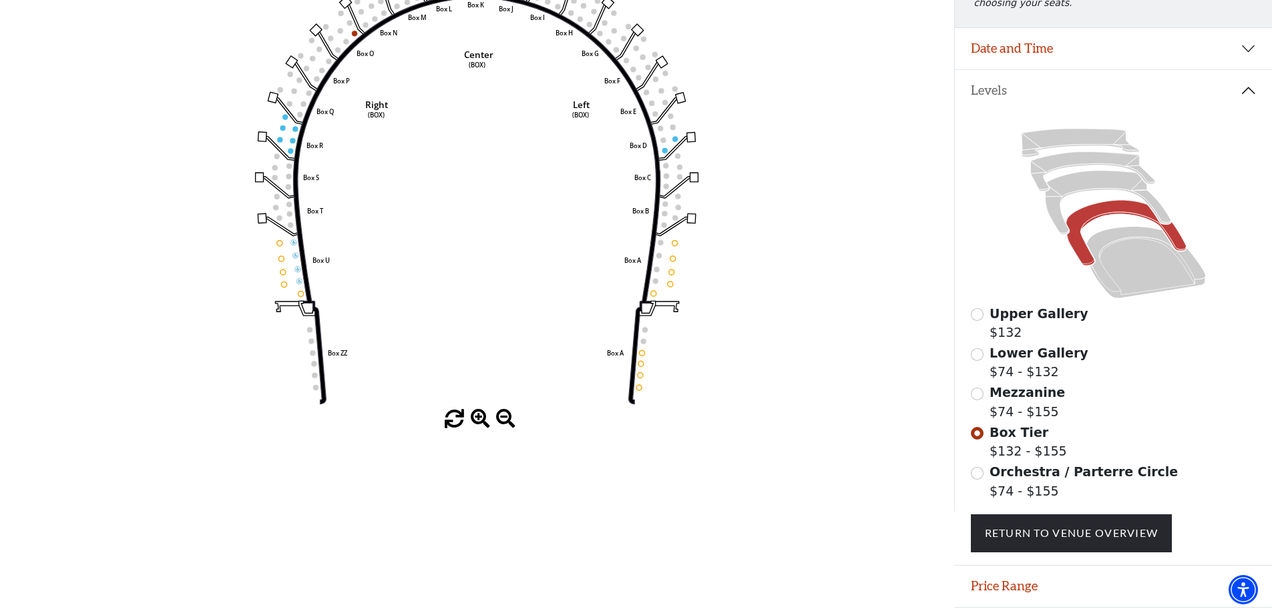
scroll to position [123, 0]
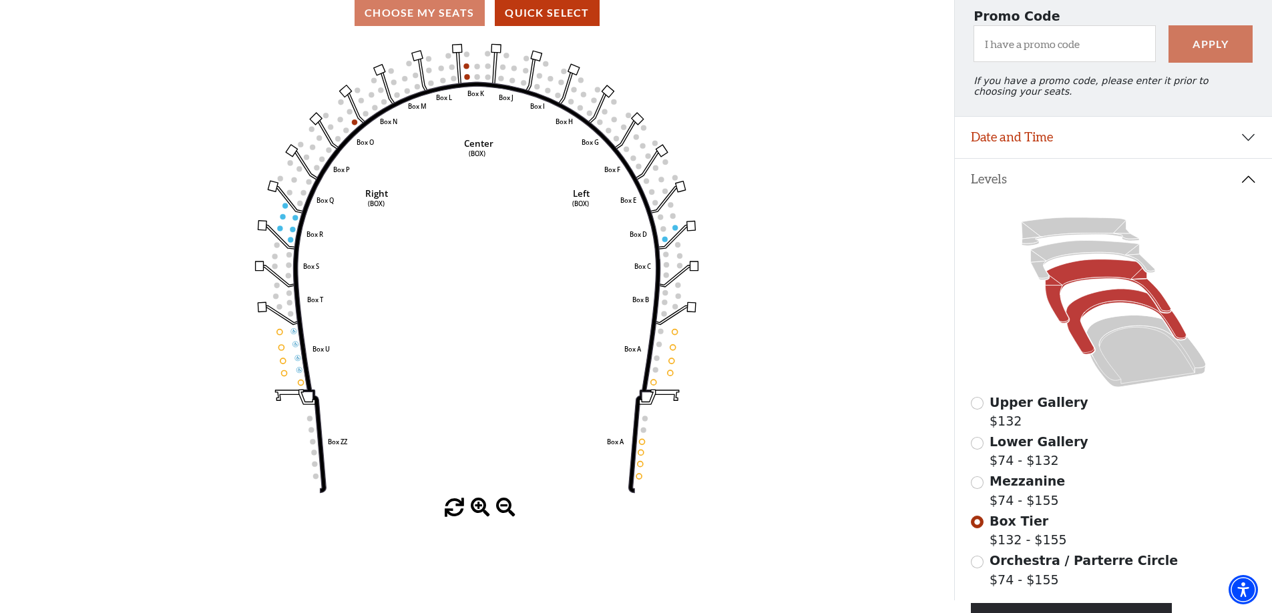
click at [1117, 275] on icon at bounding box center [1107, 292] width 125 height 64
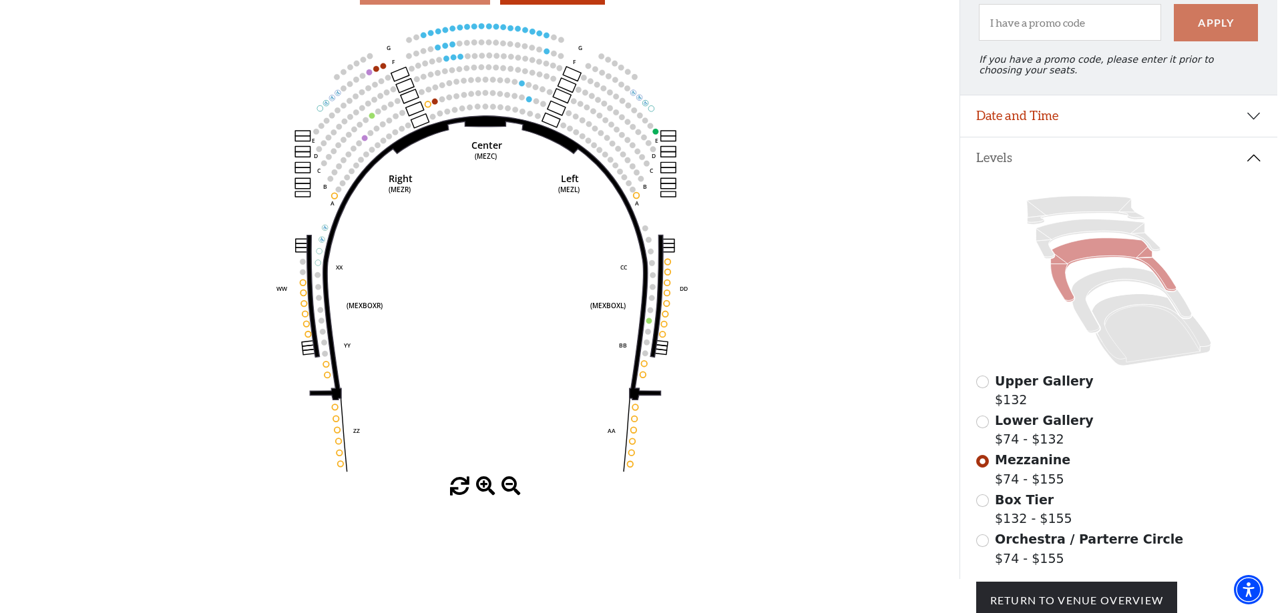
scroll to position [0, 0]
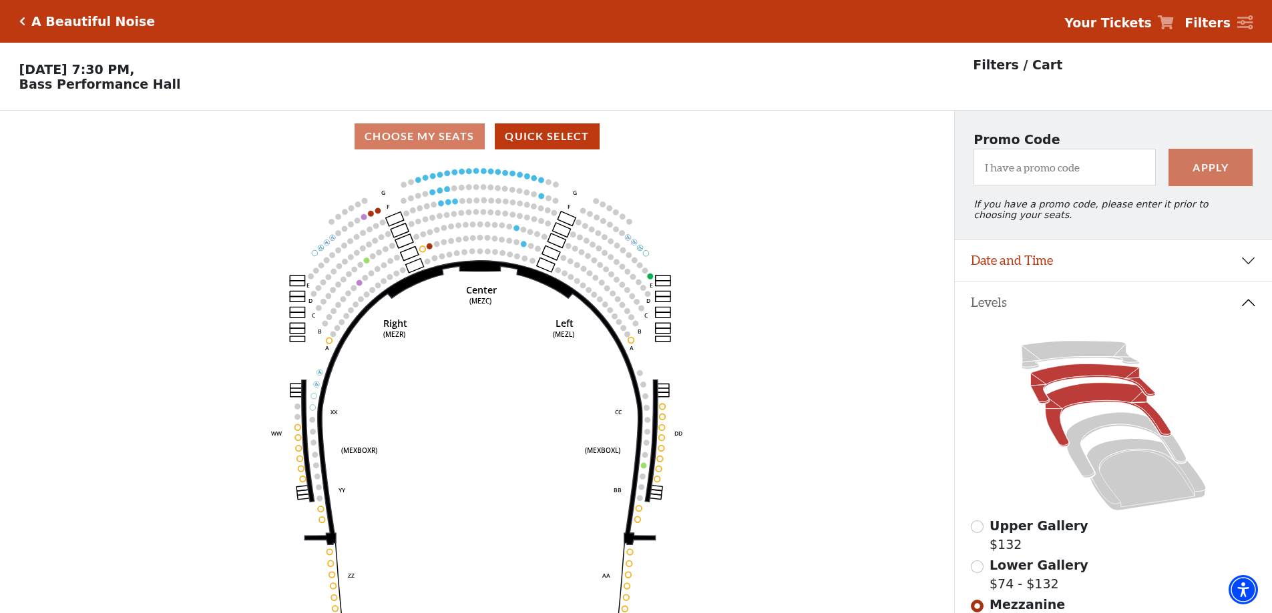
click at [1077, 377] on icon at bounding box center [1092, 383] width 124 height 39
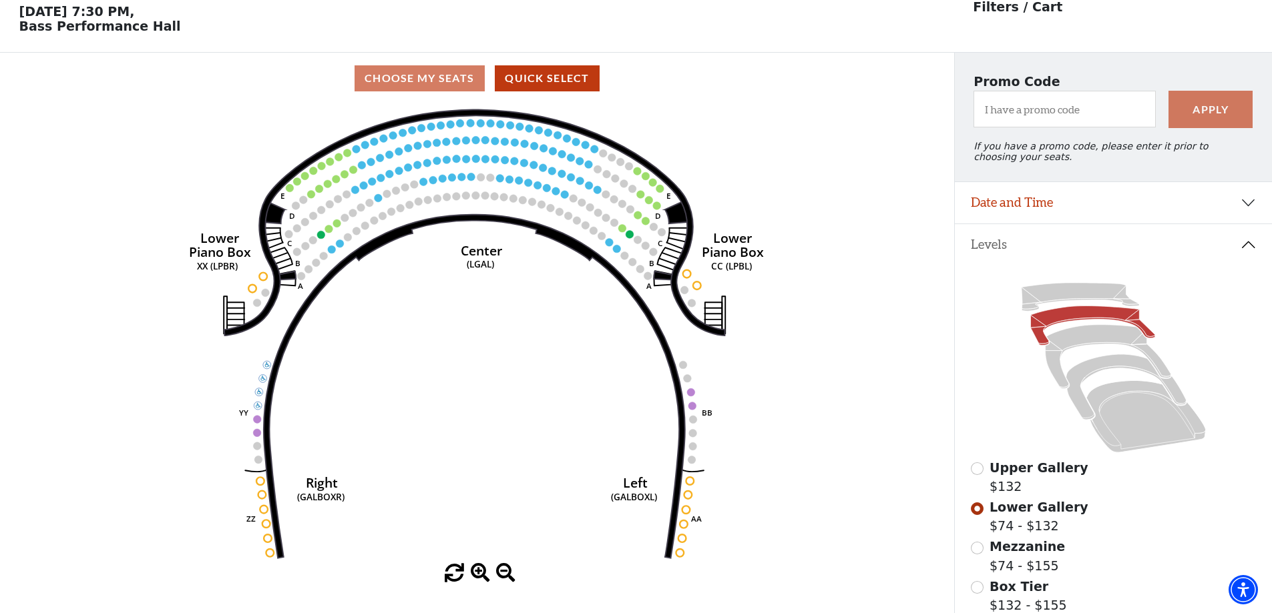
scroll to position [62, 0]
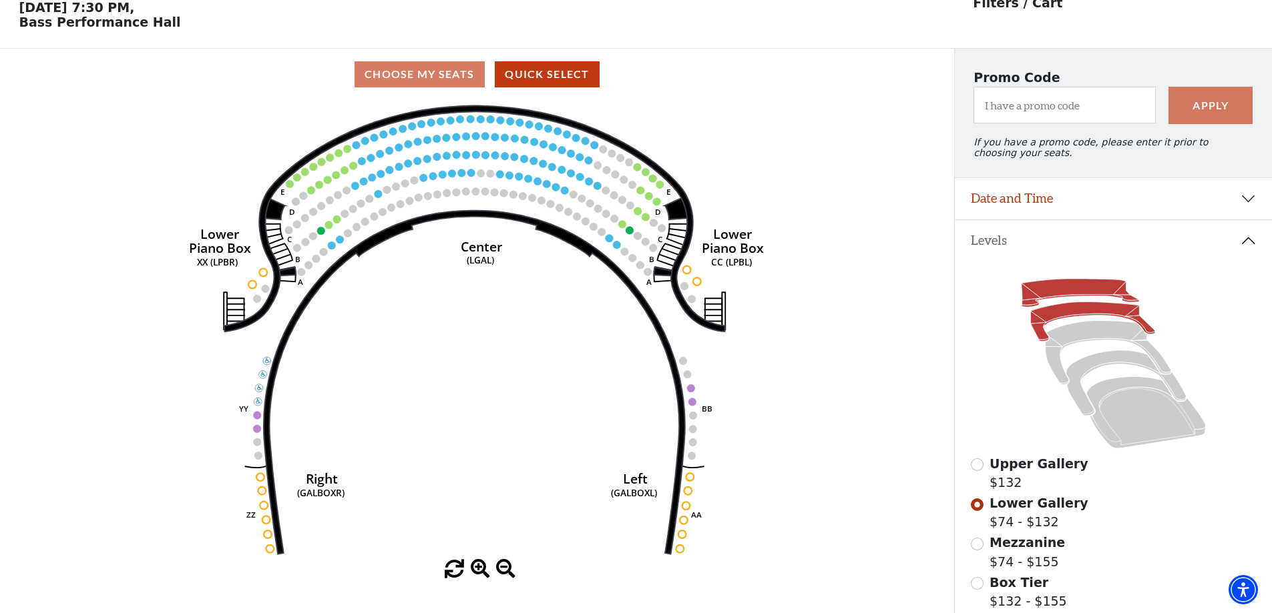
click at [1064, 295] on icon at bounding box center [1079, 293] width 117 height 28
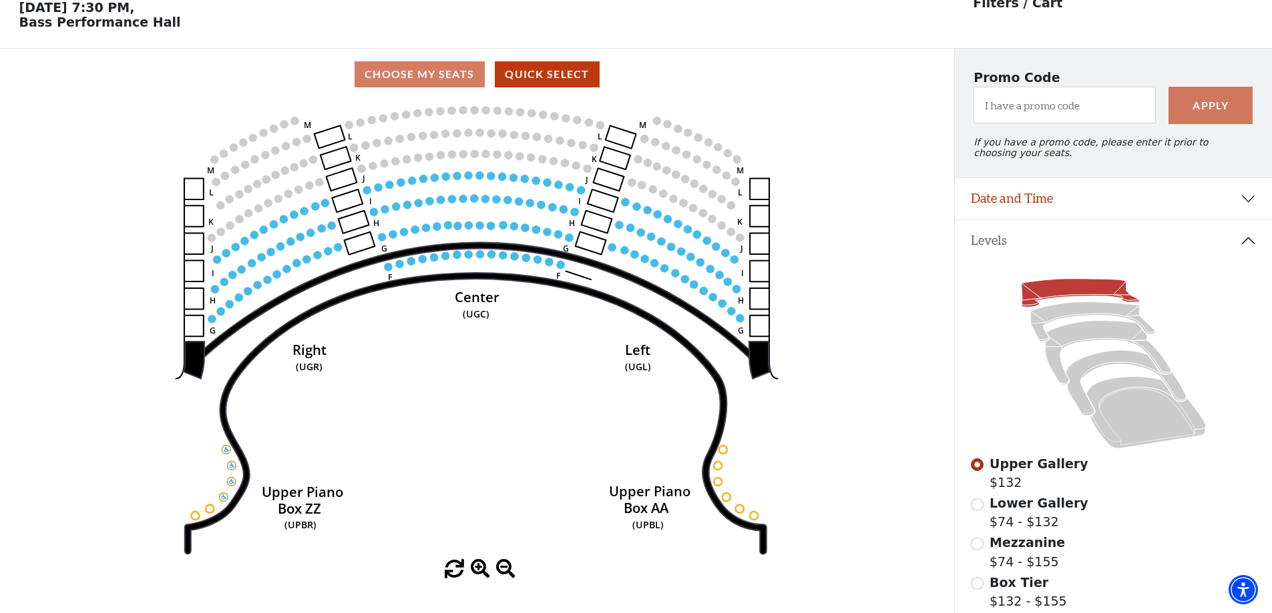
scroll to position [129, 0]
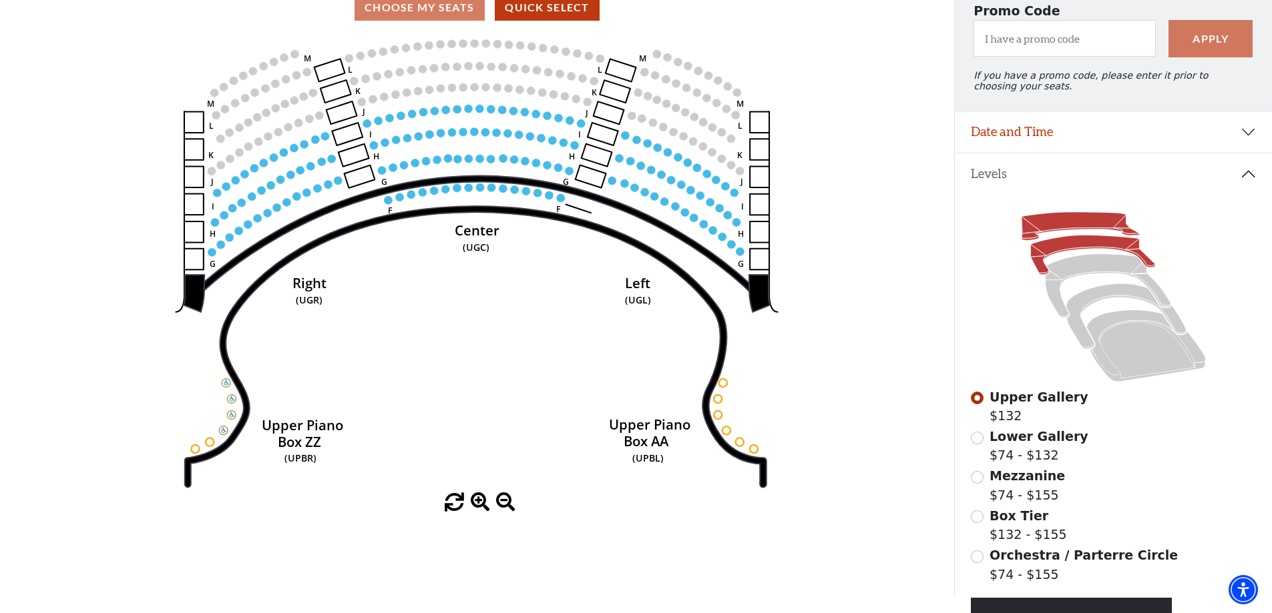
click at [1044, 256] on icon at bounding box center [1092, 255] width 124 height 39
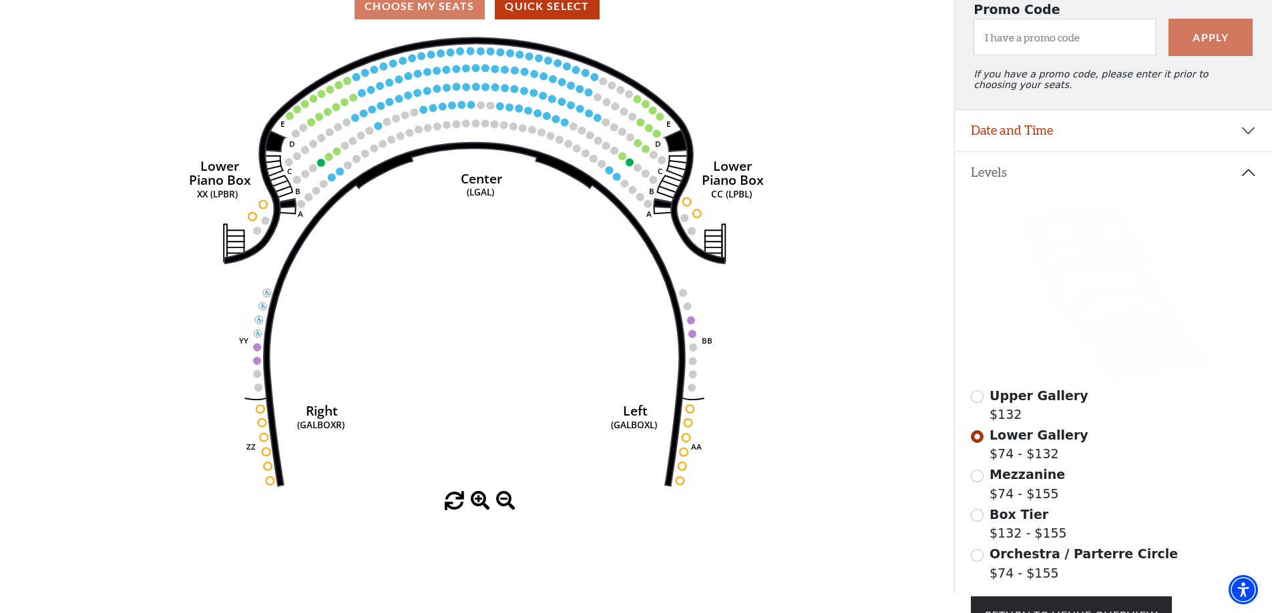
scroll to position [0, 0]
